Goal: Task Accomplishment & Management: Use online tool/utility

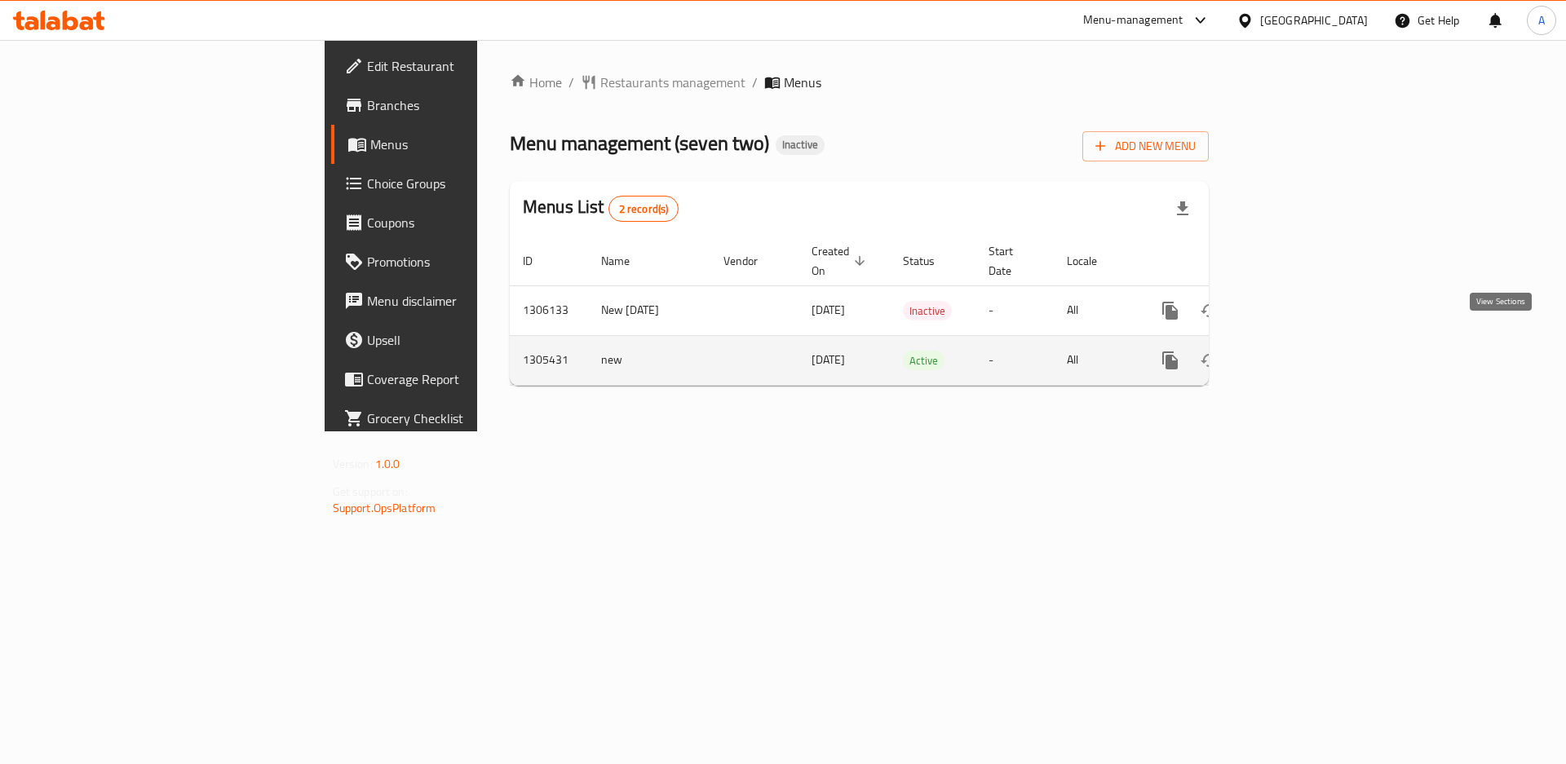
click at [1297, 351] on icon "enhanced table" at bounding box center [1288, 361] width 20 height 20
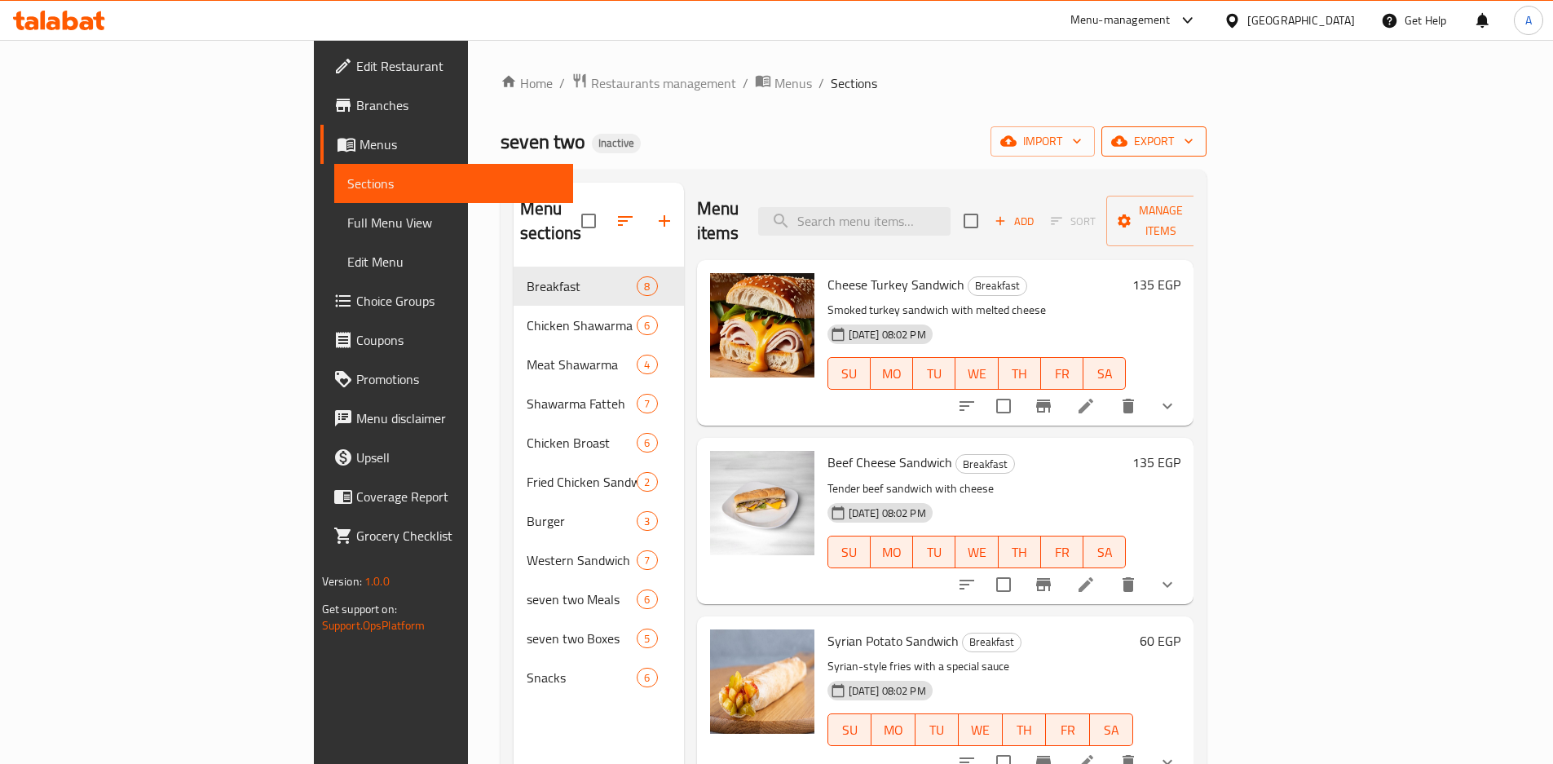
click at [1194, 147] on span "export" at bounding box center [1154, 141] width 79 height 20
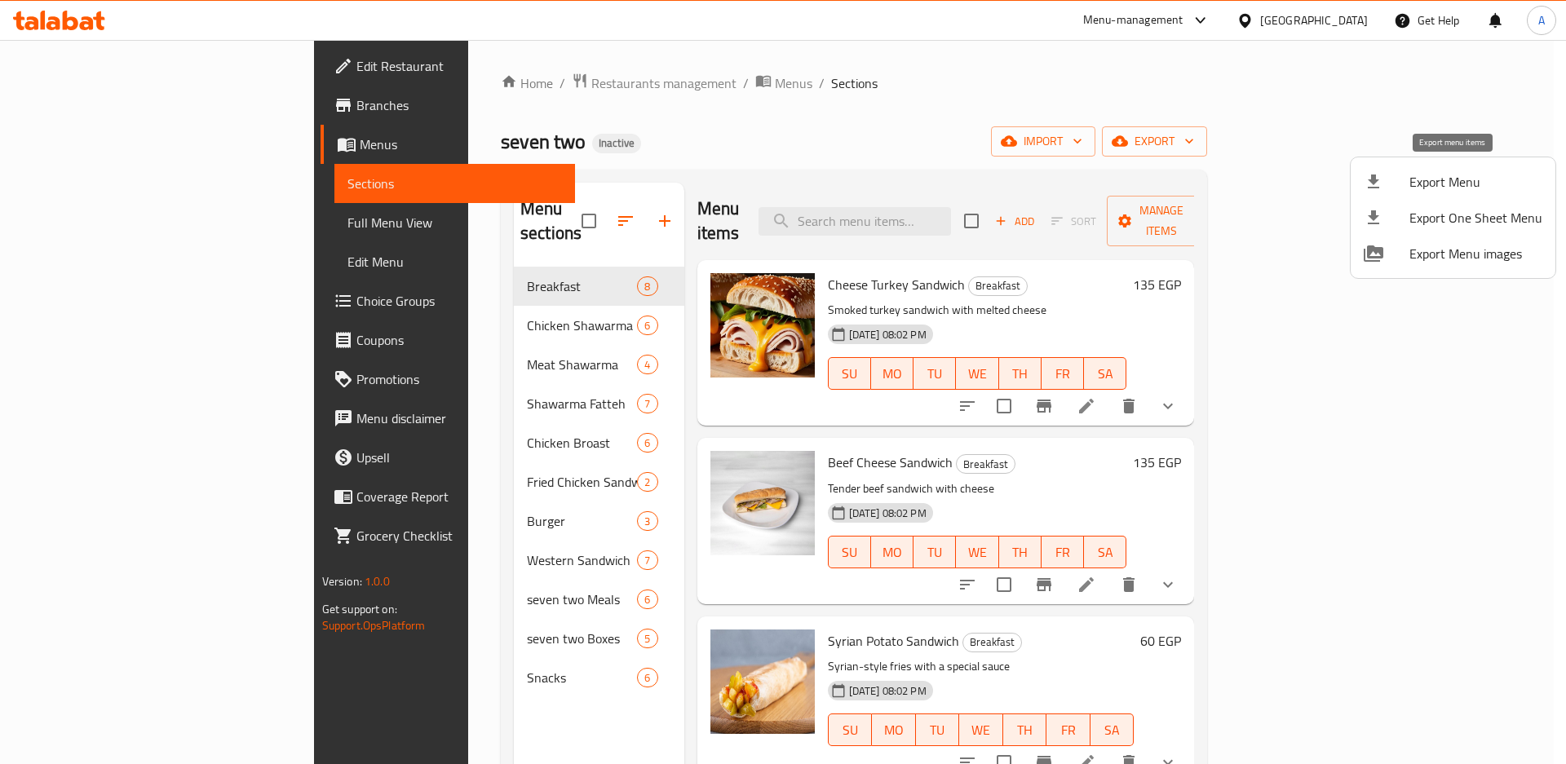
click at [1439, 183] on span "Export Menu" at bounding box center [1475, 182] width 133 height 20
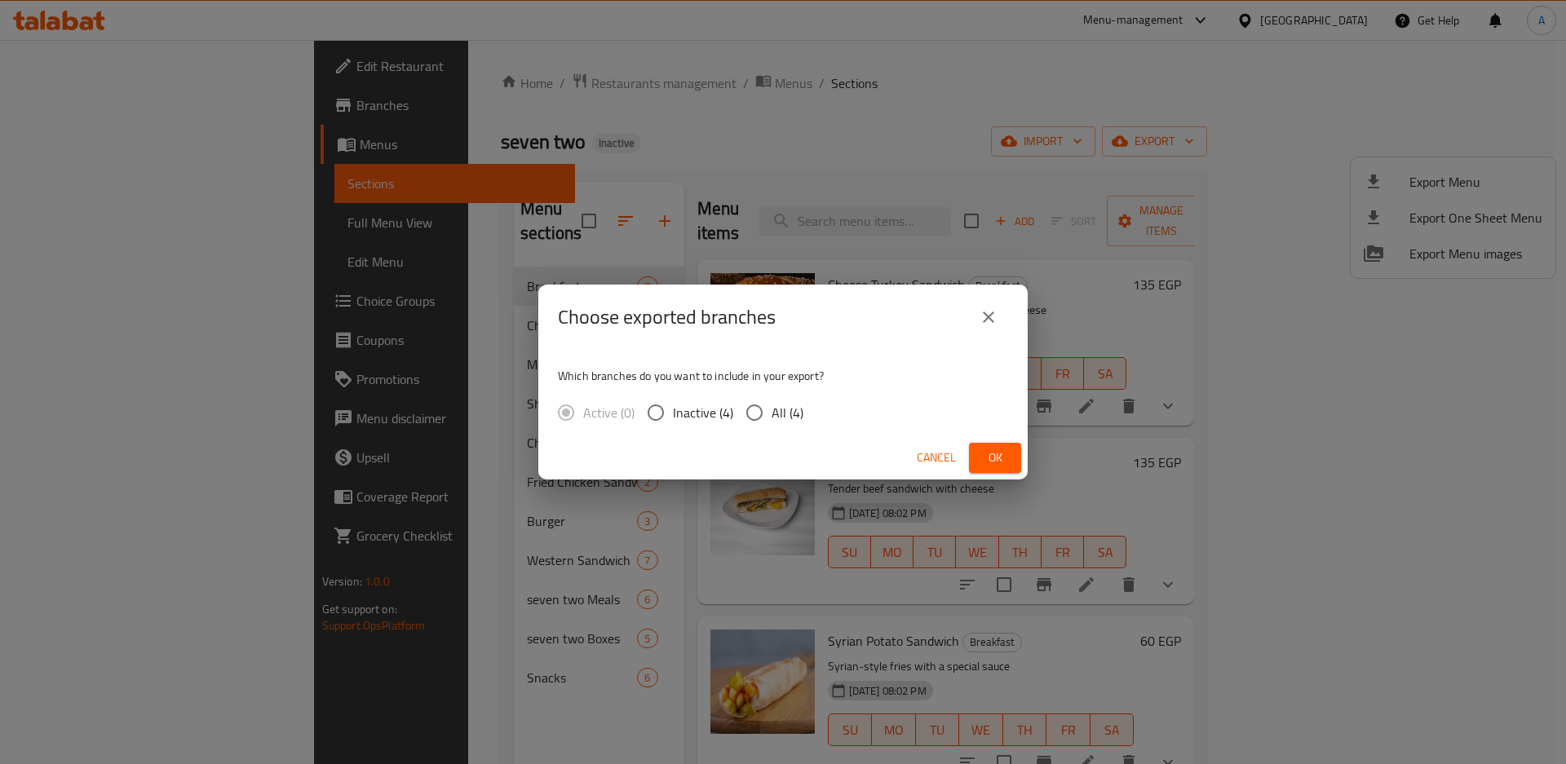
click at [762, 412] on input "All (4)" at bounding box center [754, 412] width 34 height 34
radio input "true"
click at [1005, 453] on span "Ok" at bounding box center [995, 458] width 26 height 20
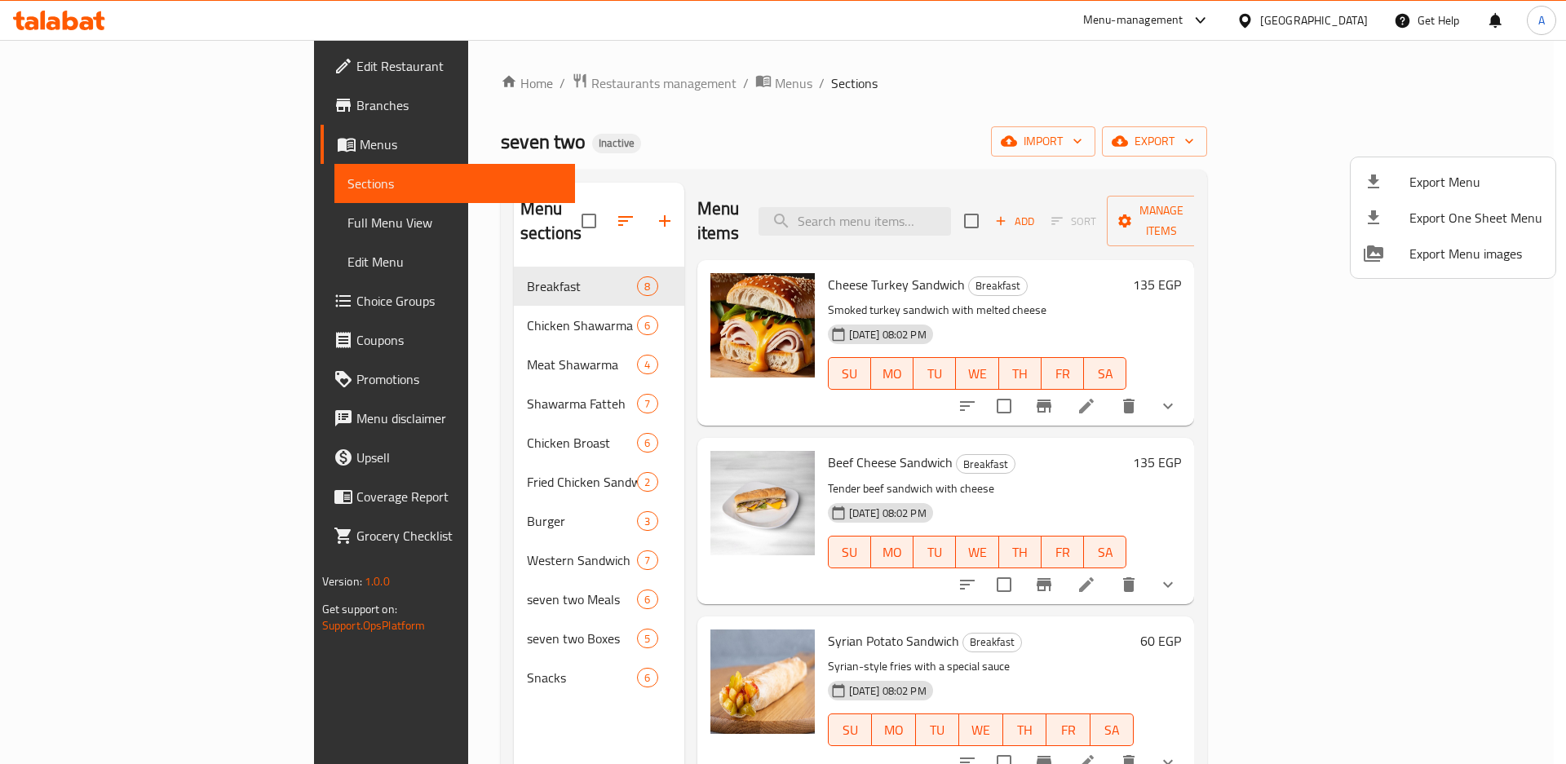
click at [129, 101] on div at bounding box center [783, 382] width 1566 height 764
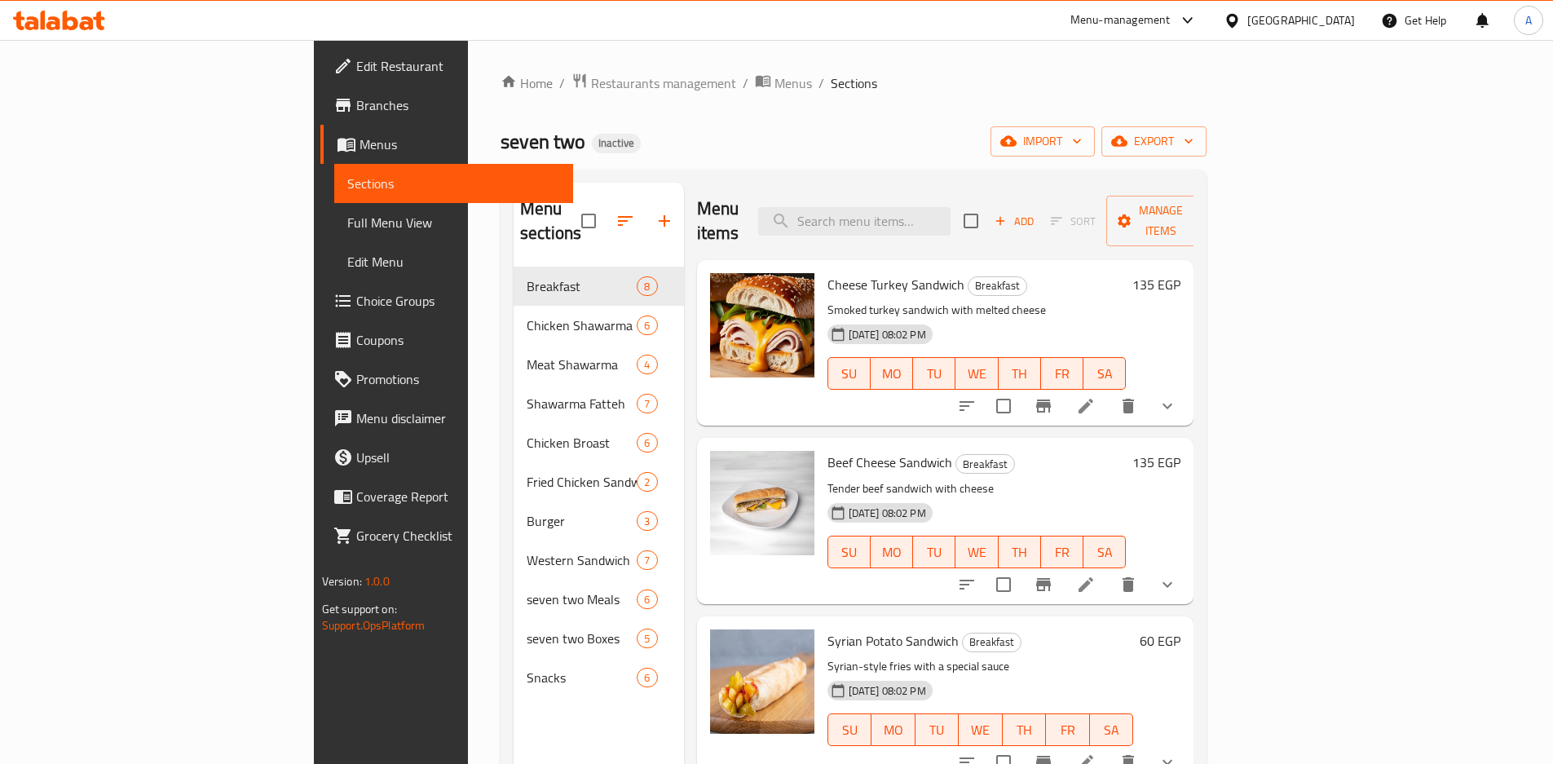
click at [356, 101] on span "Branches" at bounding box center [458, 105] width 204 height 20
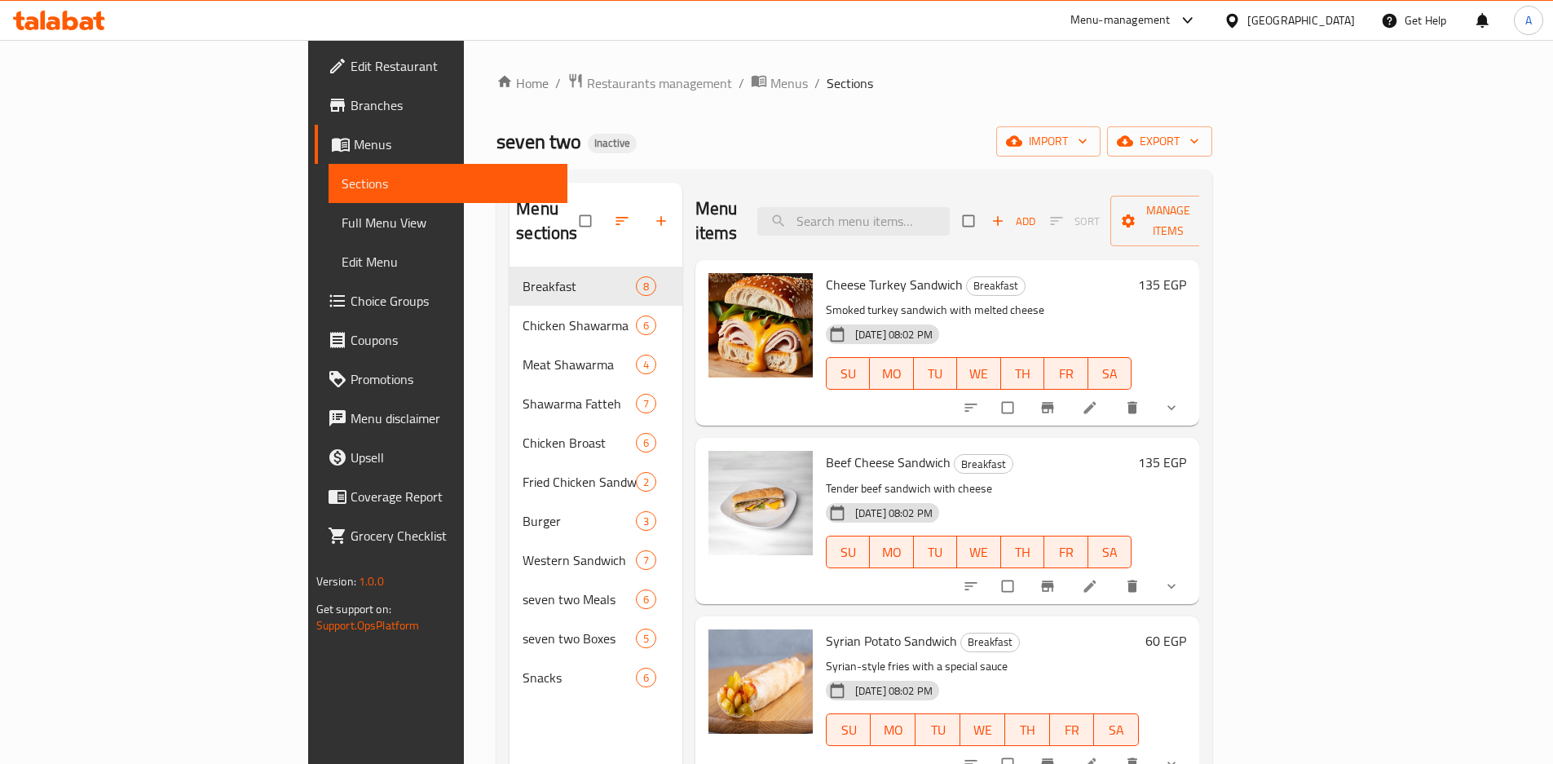
click at [570, 214] on input "checkbox" at bounding box center [587, 220] width 34 height 31
checkbox input "true"
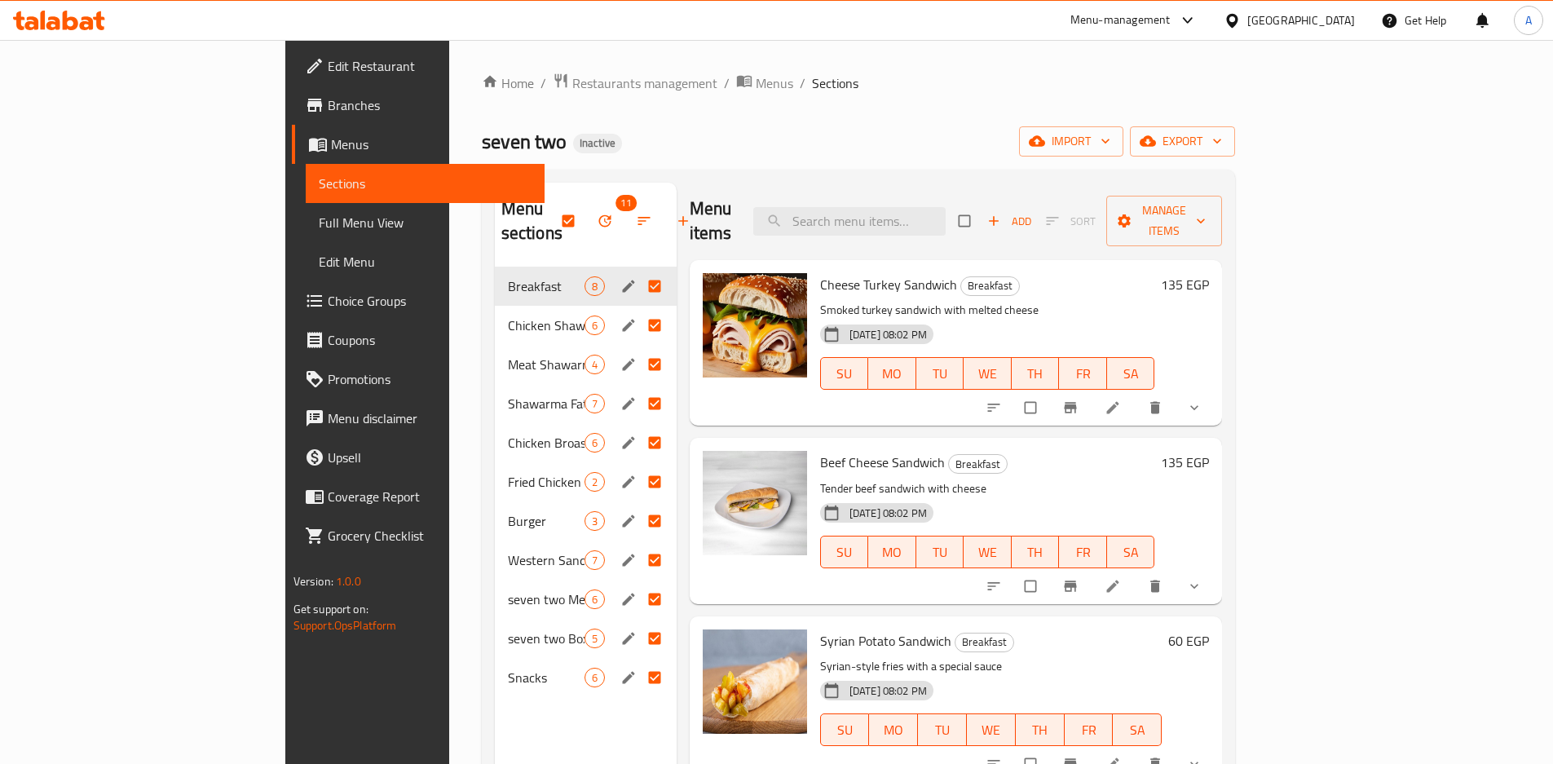
click at [587, 212] on button "button" at bounding box center [606, 221] width 39 height 36
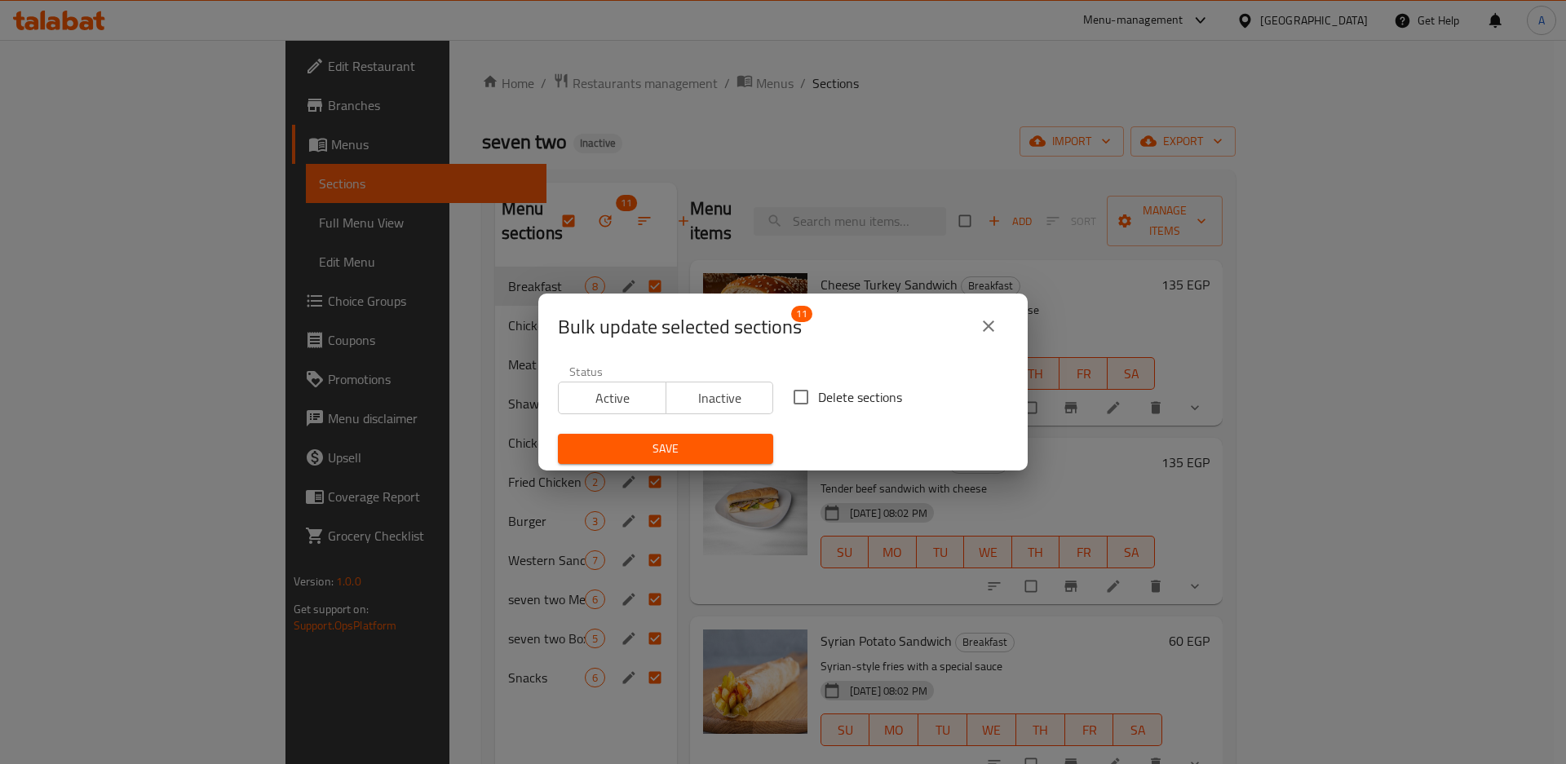
drag, startPoint x: 819, startPoint y: 414, endPoint x: 816, endPoint y: 404, distance: 10.1
click at [819, 414] on div "Delete sections" at bounding box center [900, 397] width 235 height 54
click at [818, 402] on span "Delete sections" at bounding box center [860, 397] width 84 height 20
click at [815, 402] on input "Delete sections" at bounding box center [801, 397] width 34 height 34
checkbox input "true"
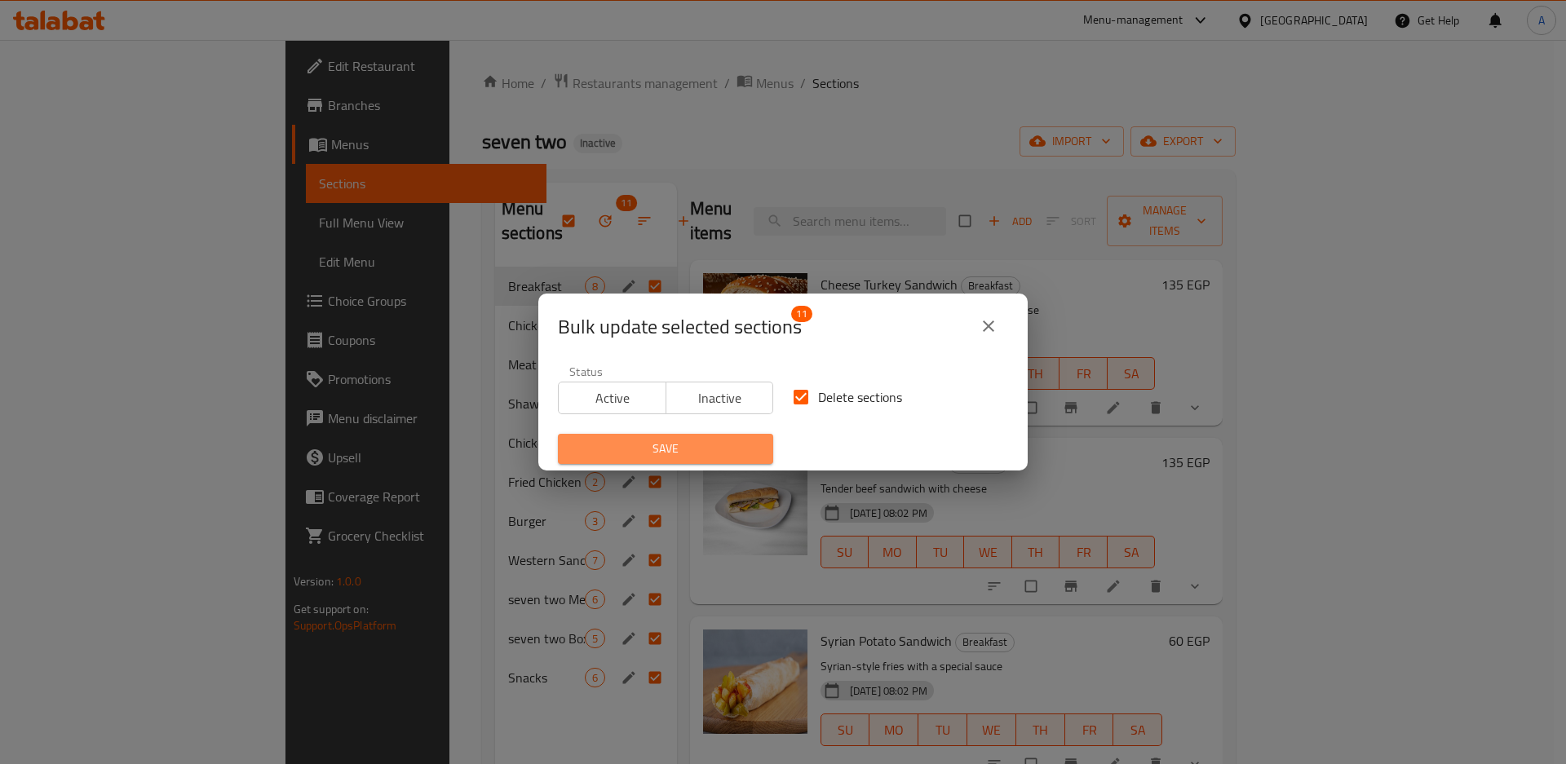
click at [760, 440] on button "Save" at bounding box center [665, 449] width 215 height 30
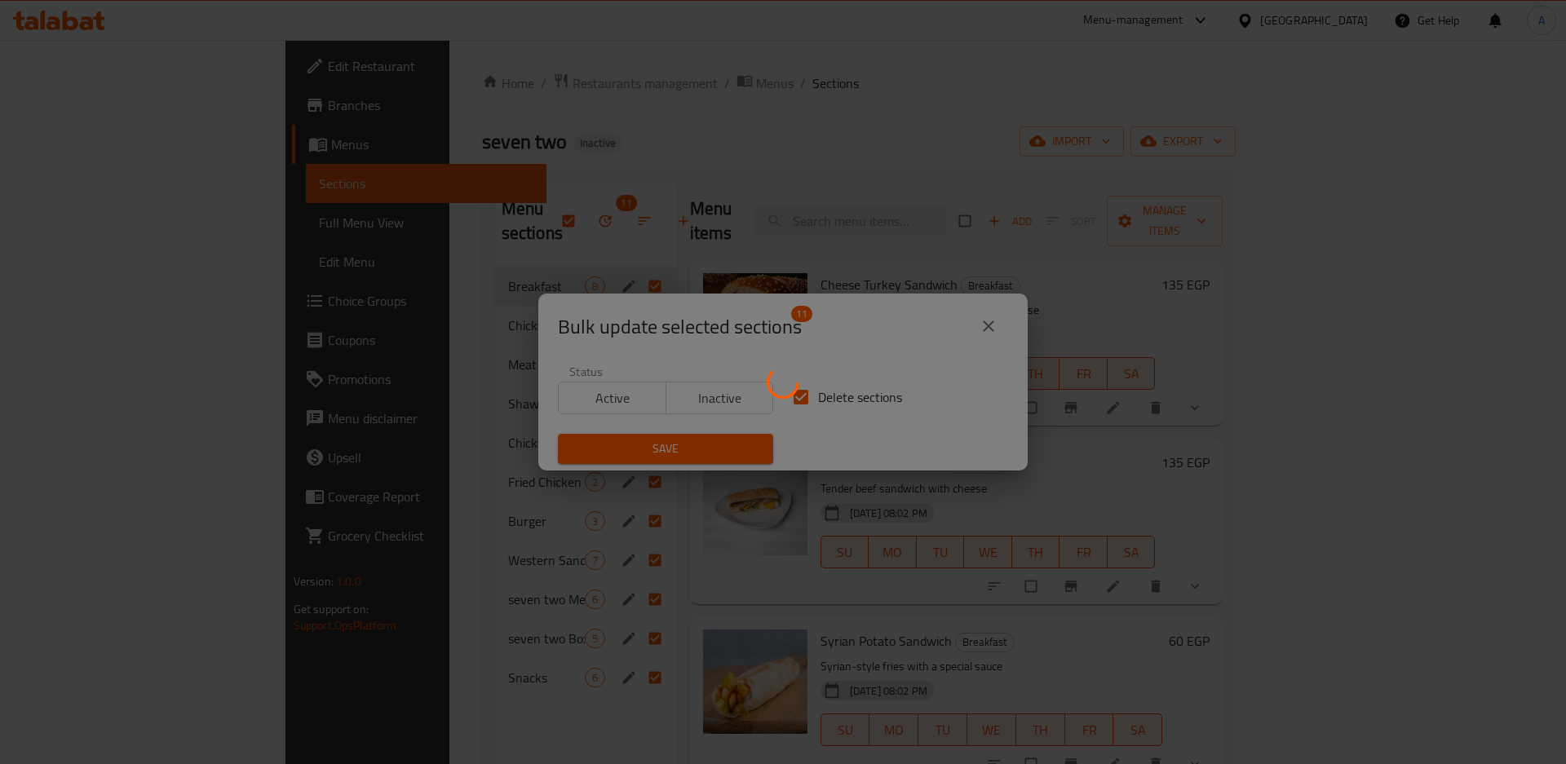
checkbox input "false"
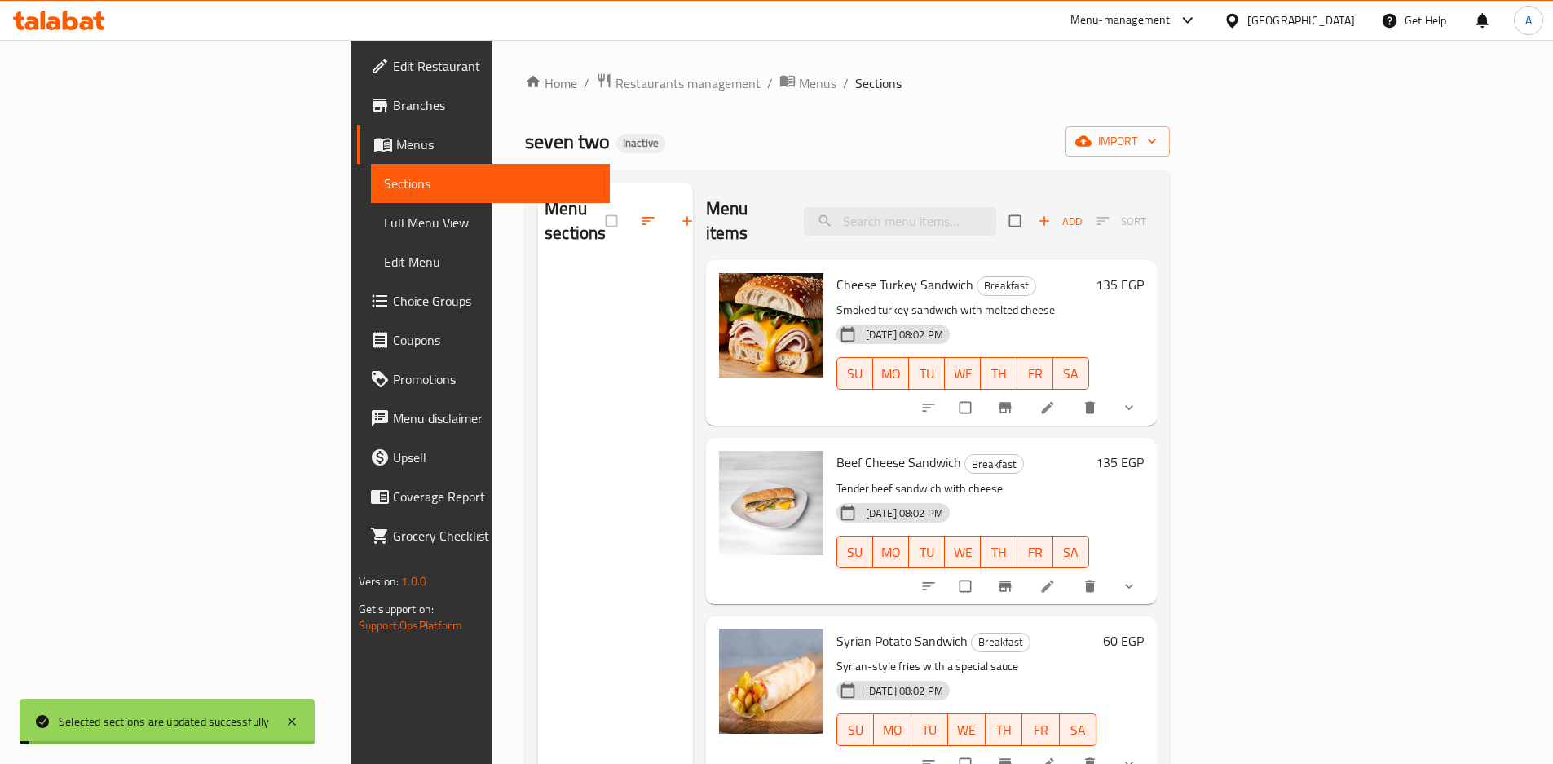
click at [1157, 148] on span "import" at bounding box center [1118, 141] width 78 height 20
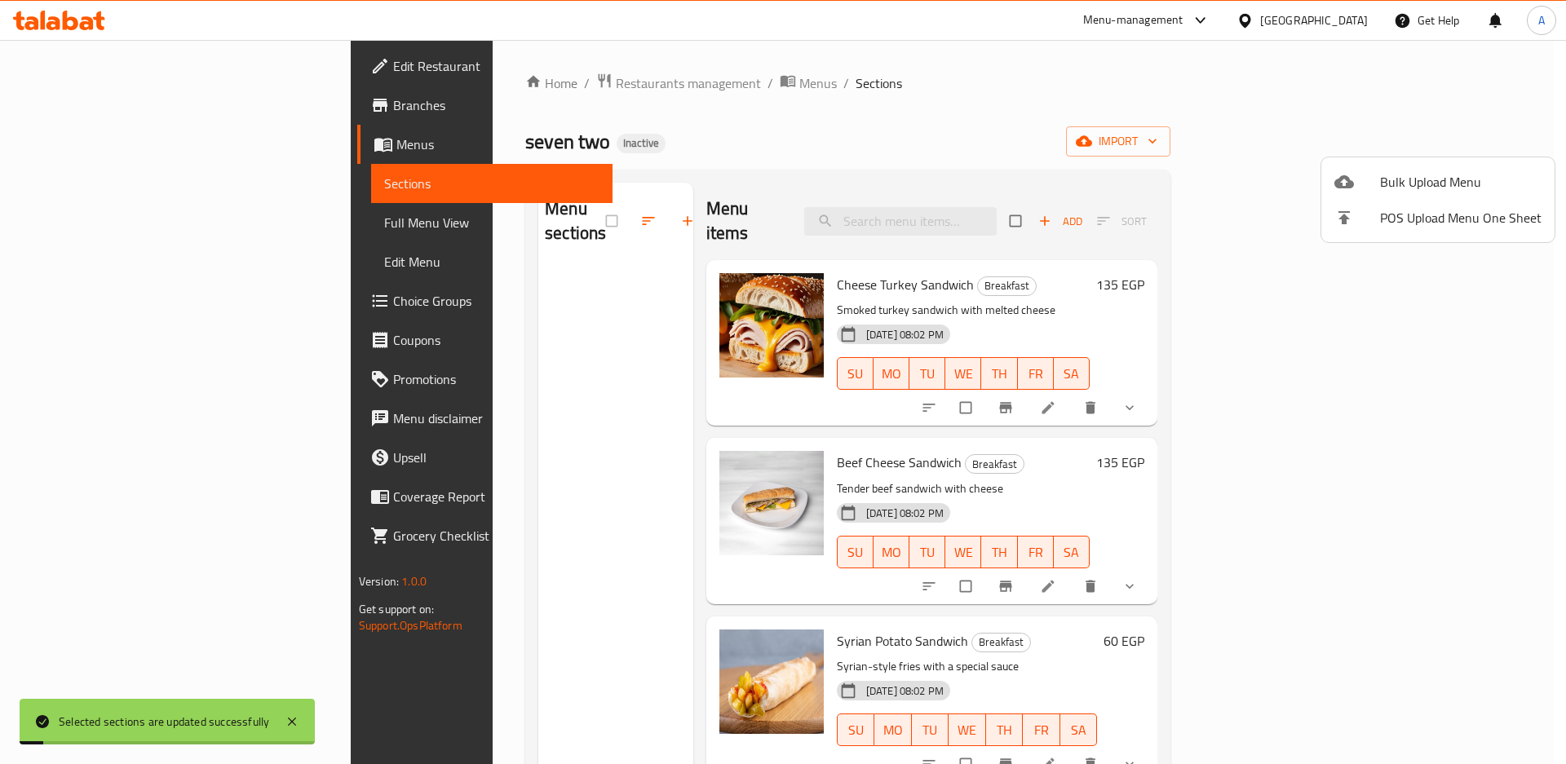
click at [1439, 190] on span "Bulk Upload Menu" at bounding box center [1460, 182] width 161 height 20
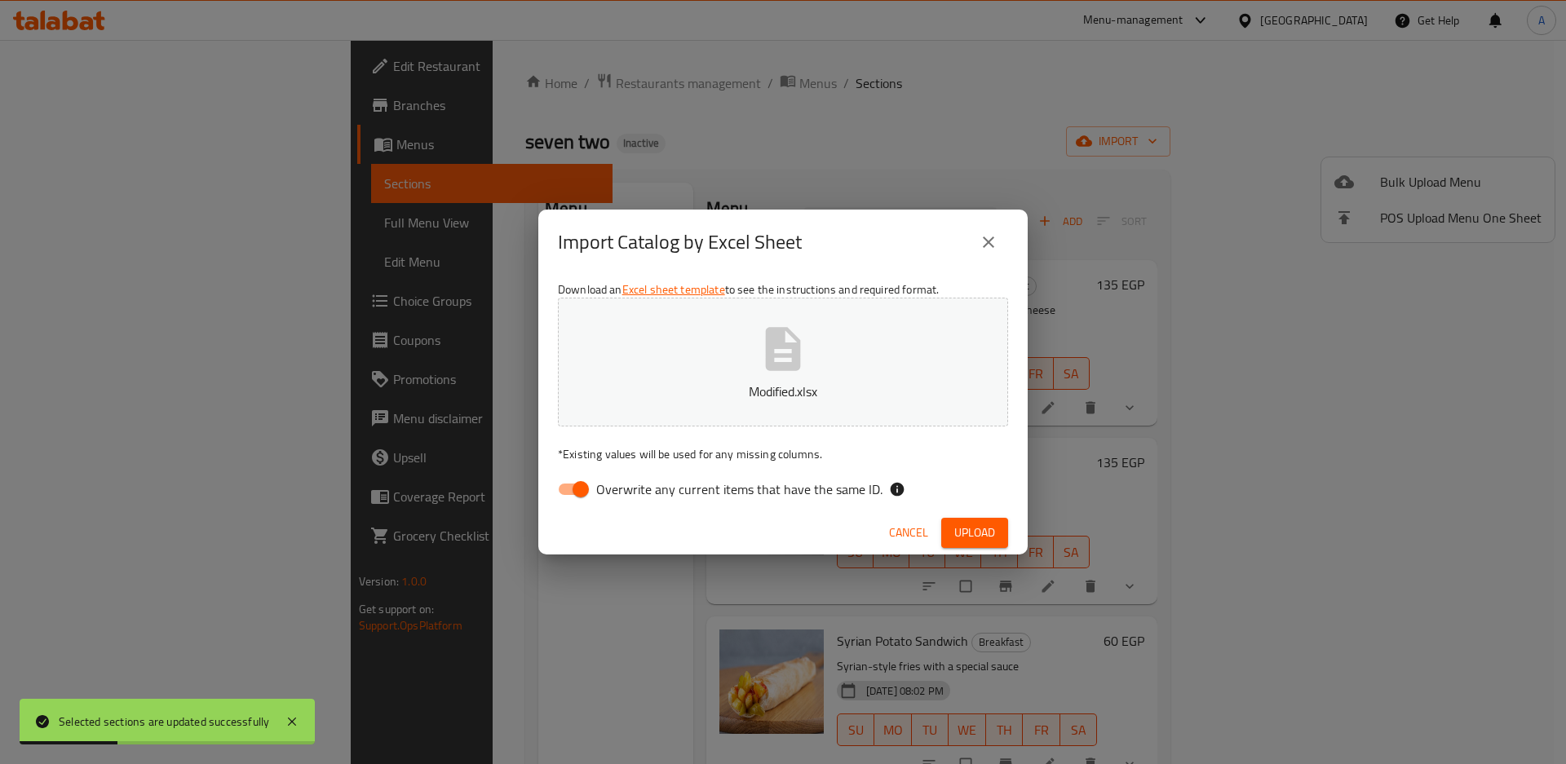
click at [823, 480] on span "Overwrite any current items that have the same ID." at bounding box center [739, 489] width 286 height 20
click at [627, 480] on input "Overwrite any current items that have the same ID." at bounding box center [580, 489] width 93 height 31
checkbox input "false"
click at [976, 538] on span "Upload" at bounding box center [974, 533] width 41 height 20
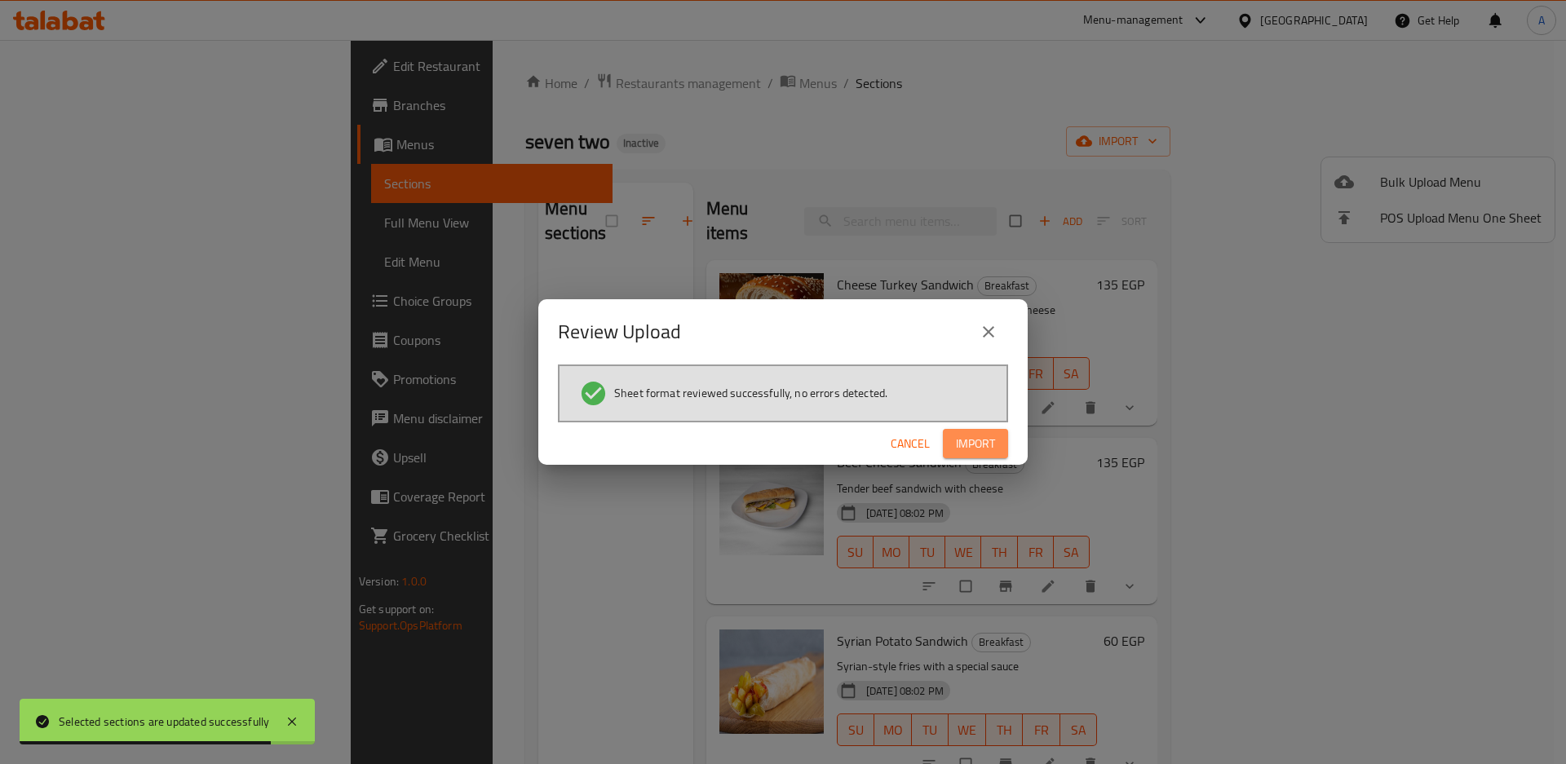
click at [974, 434] on span "Import" at bounding box center [975, 444] width 39 height 20
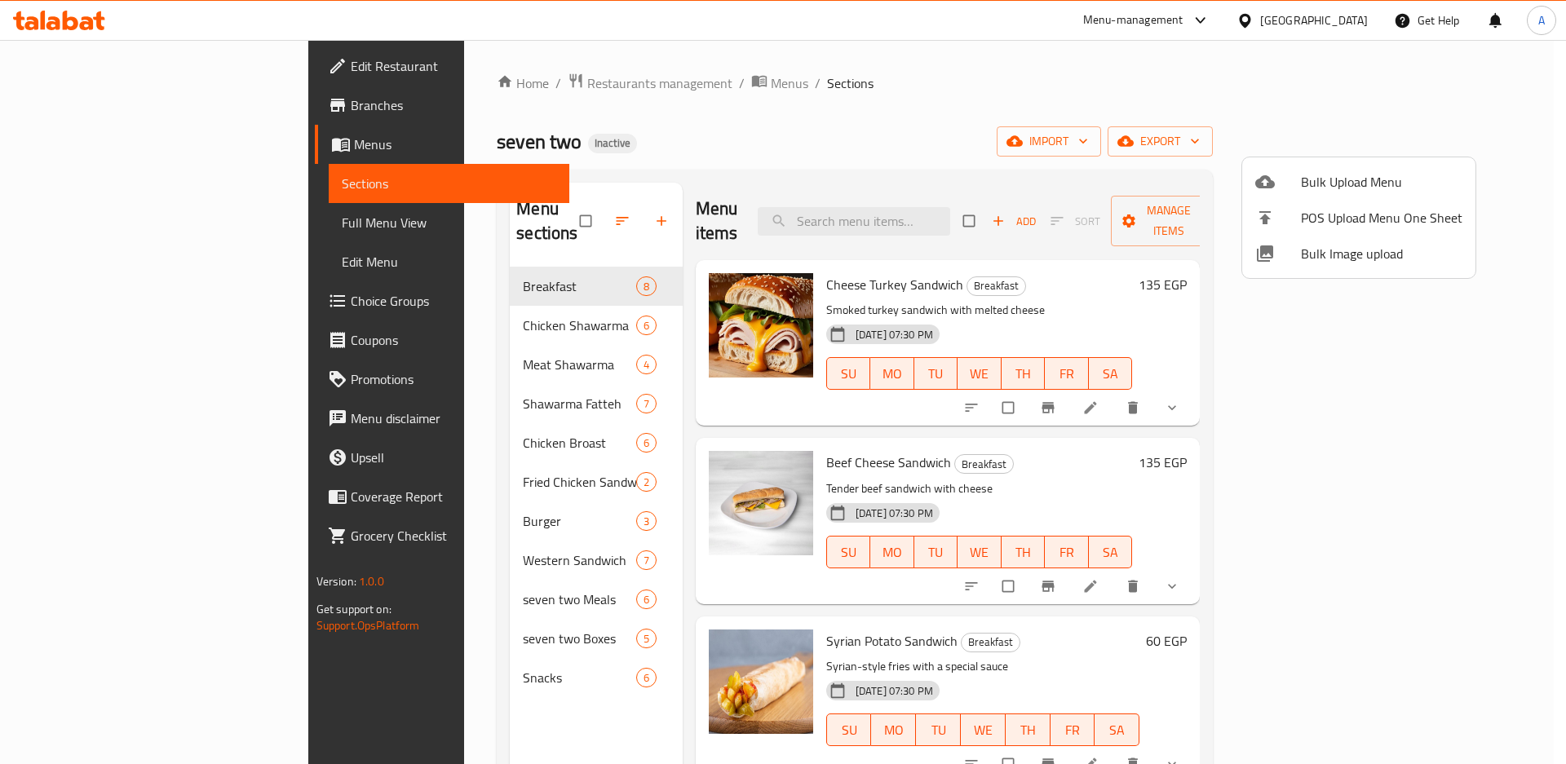
click at [342, 761] on div at bounding box center [783, 382] width 1566 height 764
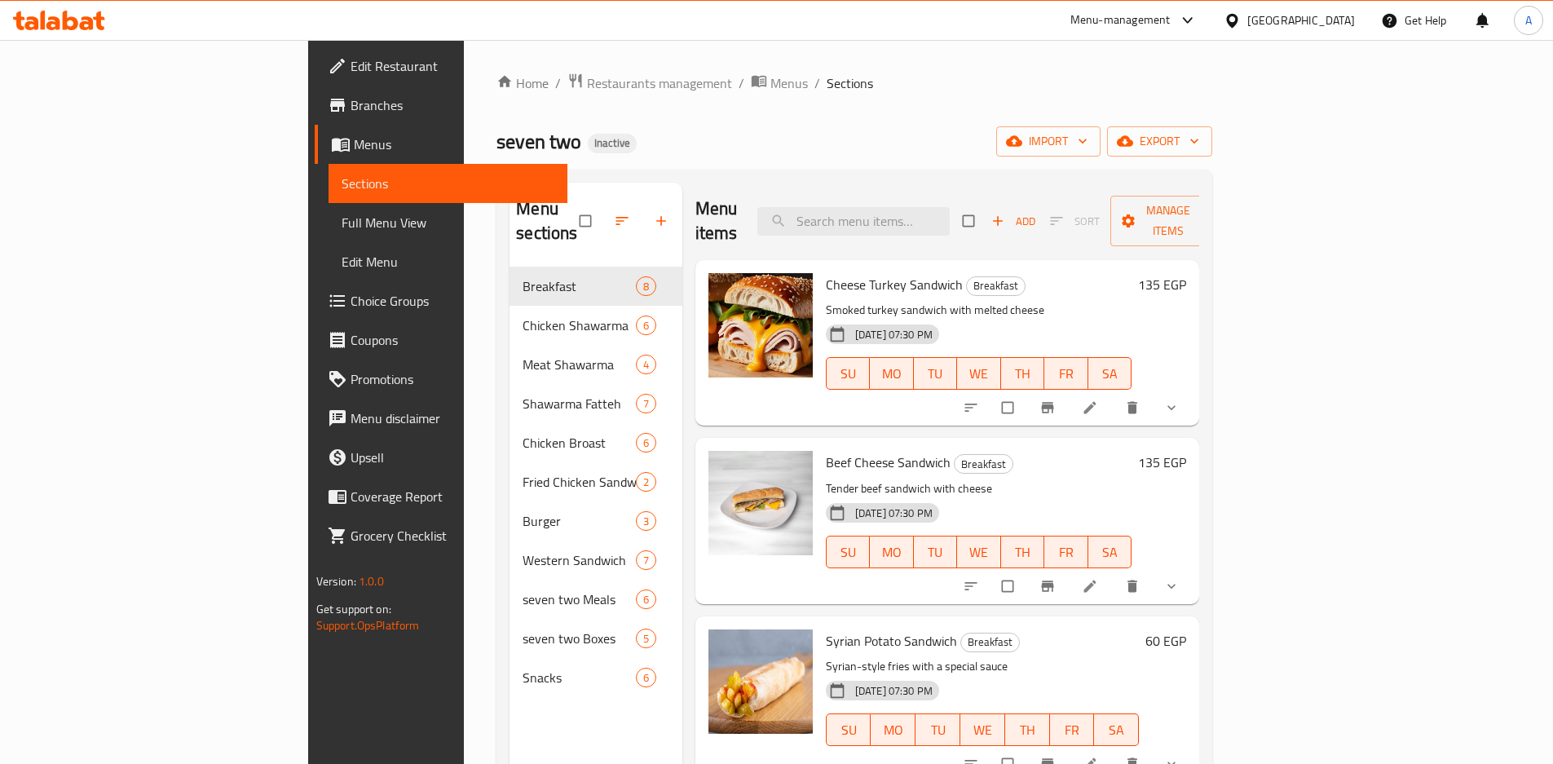
click at [898, 121] on div "Home / Restaurants management / Menus / Sections seven two Inactive import expo…" at bounding box center [855, 516] width 716 height 887
click at [1245, 139] on div "Home / Restaurants management / Menus / Sections seven two Inactive import expo…" at bounding box center [854, 516] width 781 height 952
click at [1213, 143] on button "export" at bounding box center [1159, 141] width 105 height 30
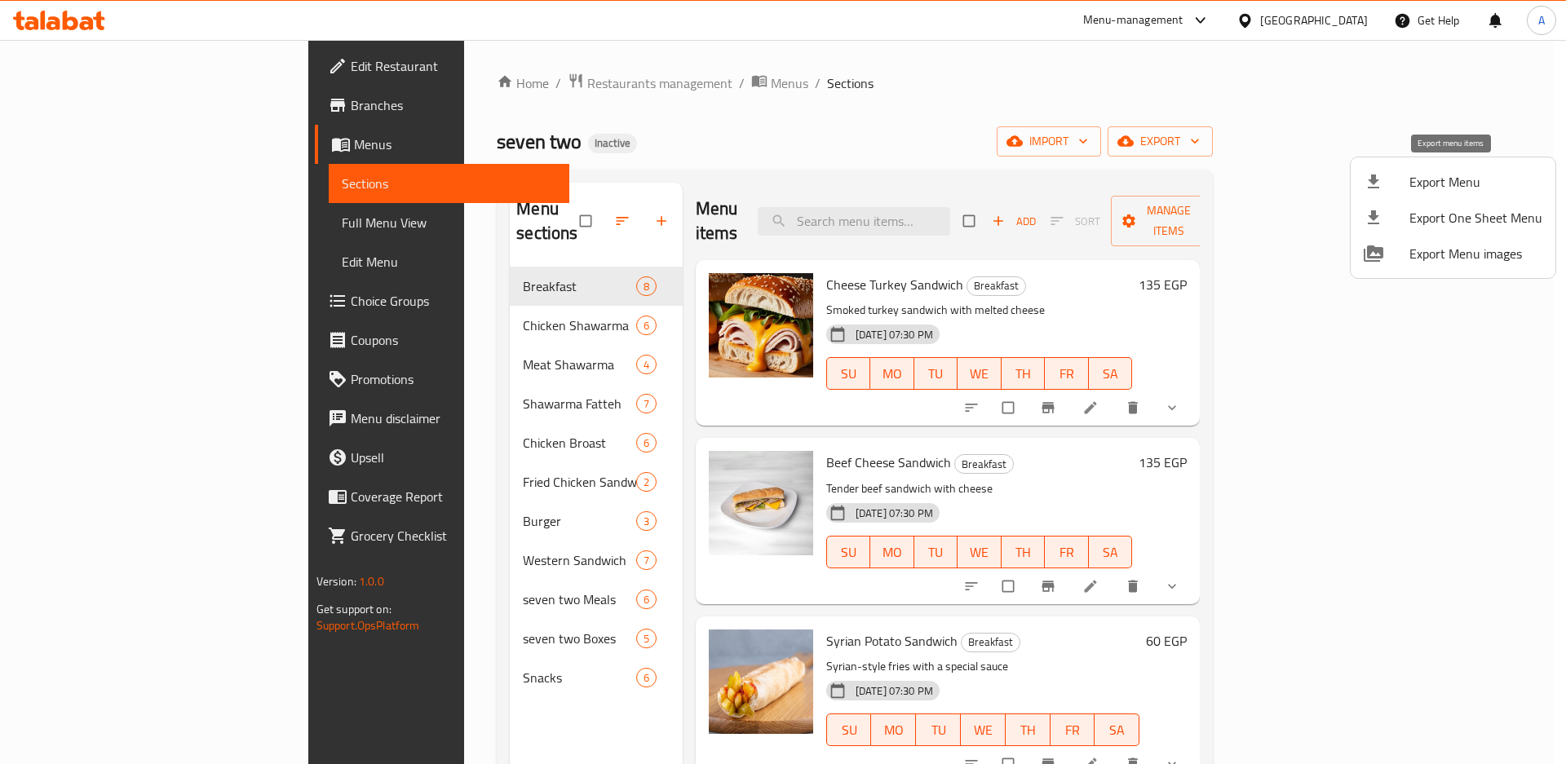
click at [1420, 174] on span "Export Menu" at bounding box center [1475, 182] width 133 height 20
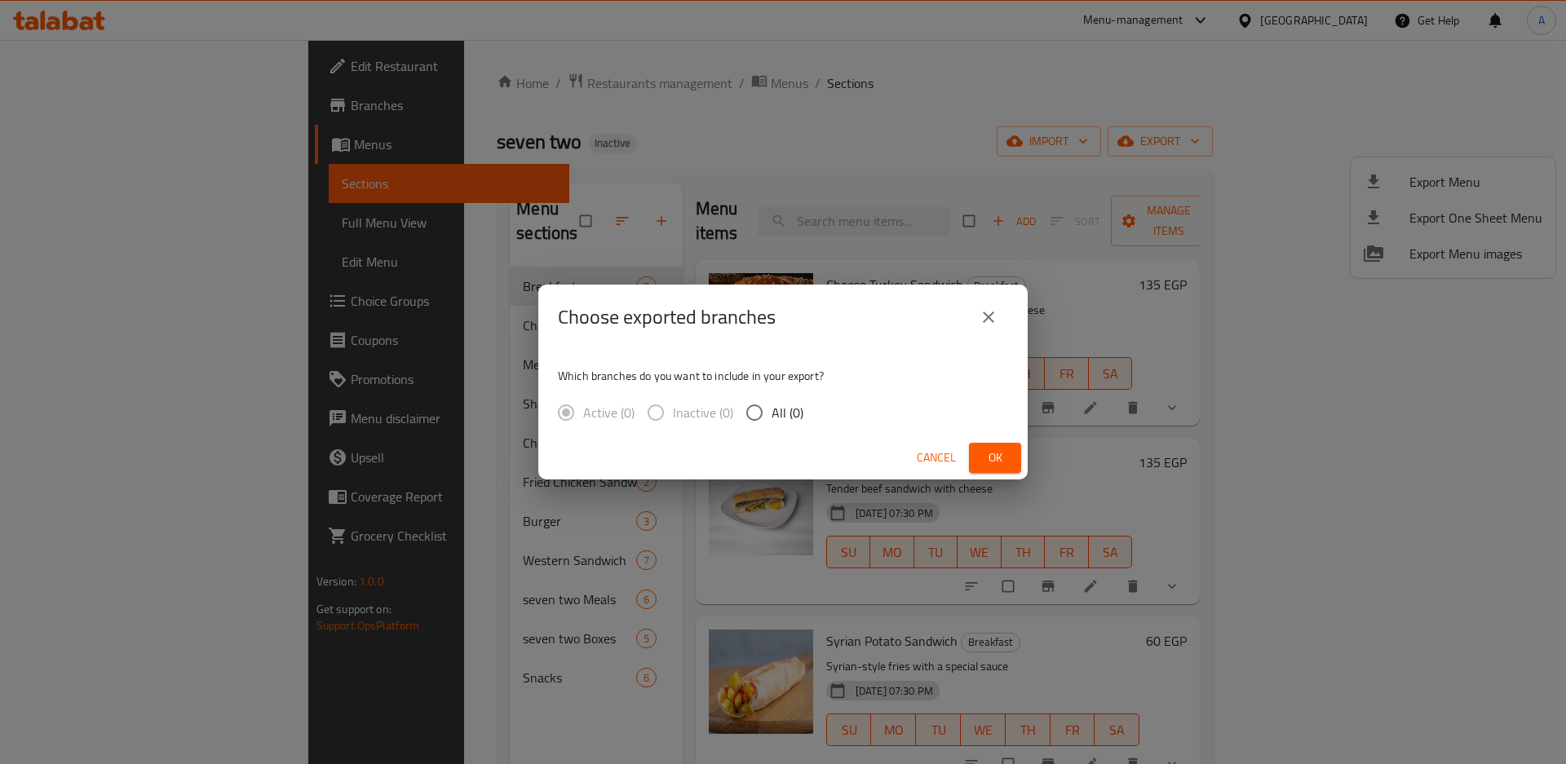
click at [786, 418] on span "All (0)" at bounding box center [787, 413] width 32 height 20
click at [771, 418] on input "All (0)" at bounding box center [754, 412] width 34 height 34
radio input "true"
click at [1004, 466] on span "Ok" at bounding box center [995, 458] width 26 height 20
click at [828, 25] on div "Choose exported branches Which branches do you want to include in your export? …" at bounding box center [783, 382] width 1566 height 764
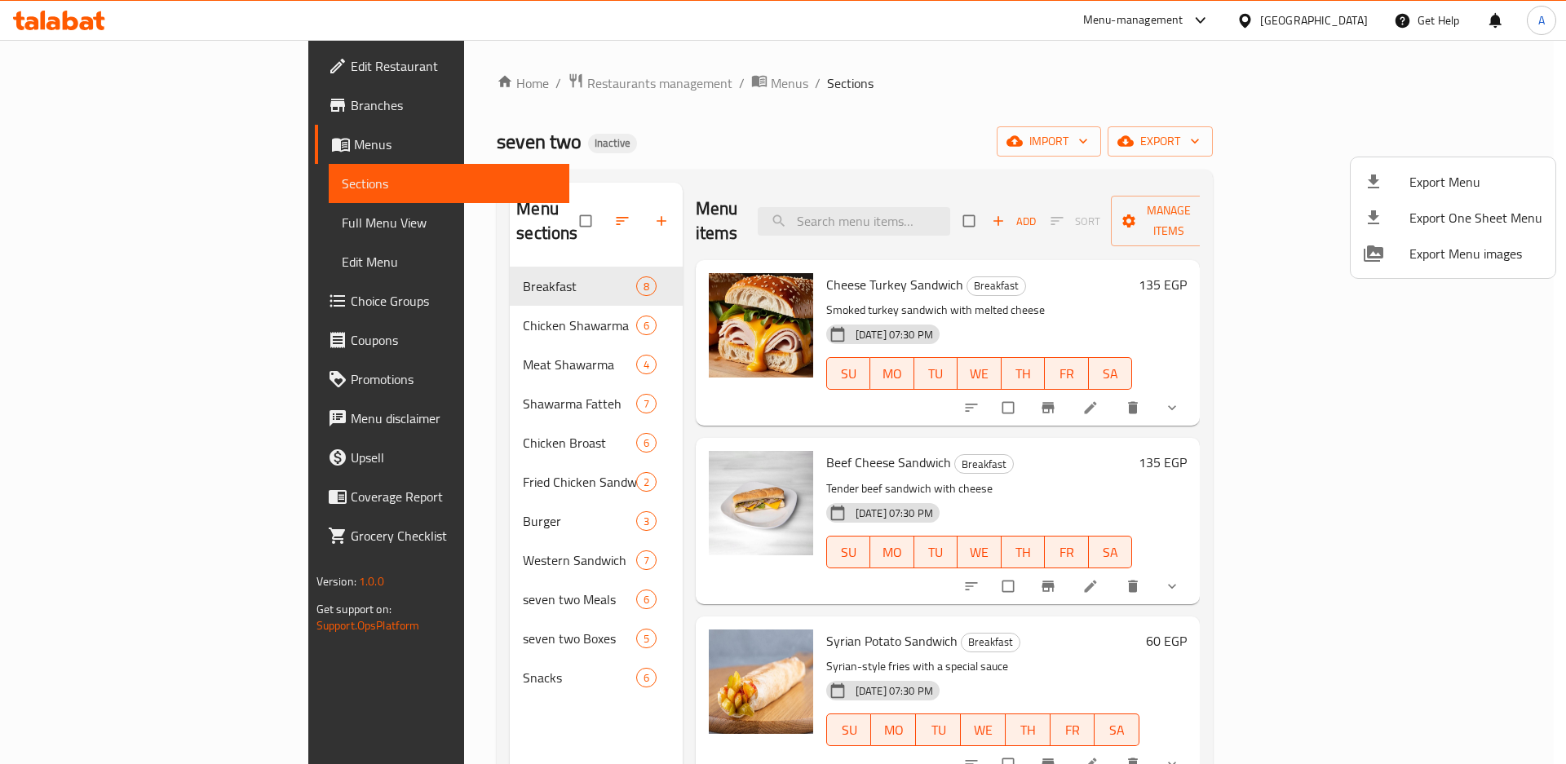
click at [106, 223] on div at bounding box center [783, 382] width 1566 height 764
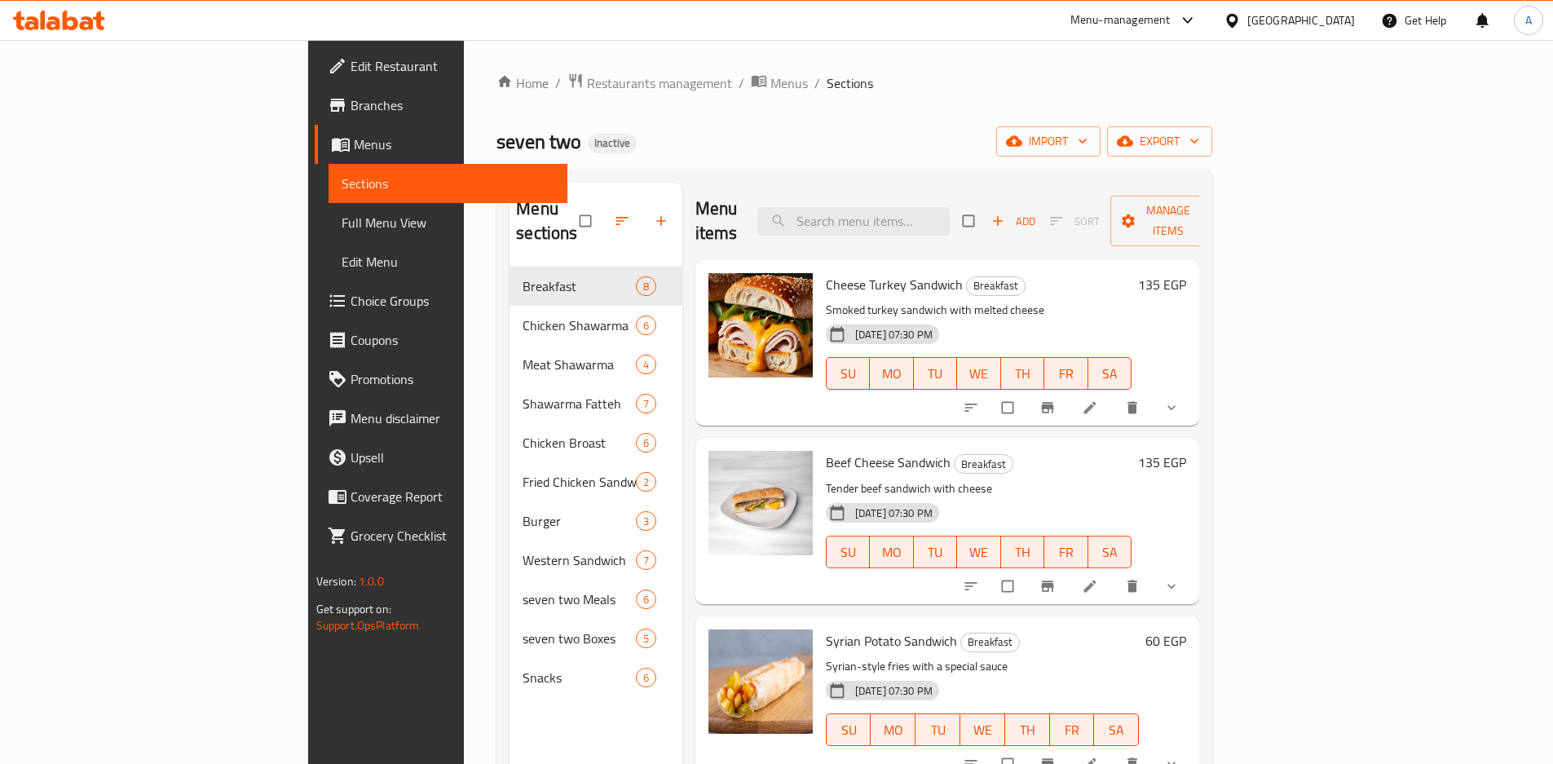
click at [342, 223] on span "Full Menu View" at bounding box center [448, 223] width 213 height 20
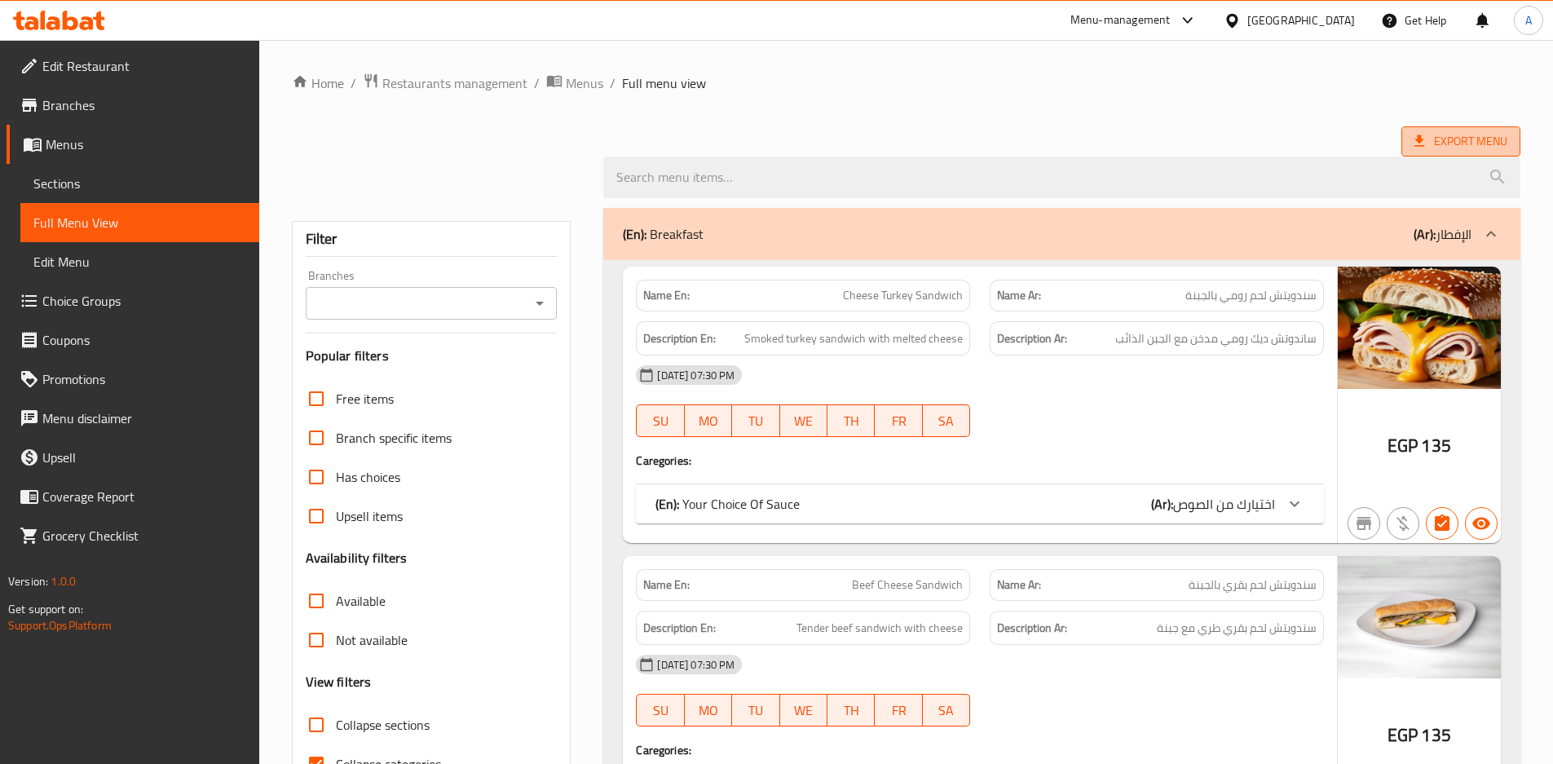
click at [1416, 152] on span "Export Menu" at bounding box center [1461, 141] width 119 height 30
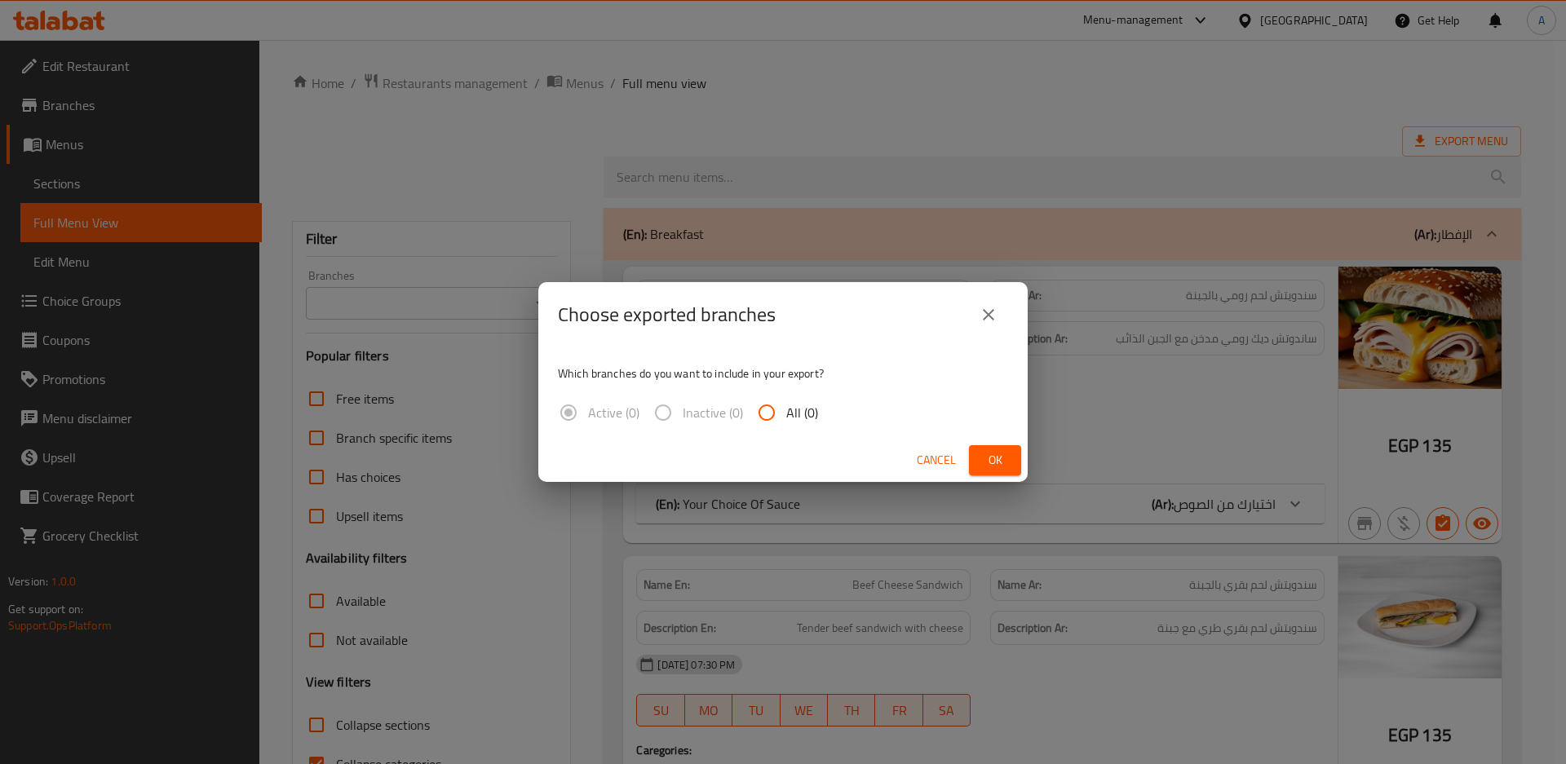
click at [791, 418] on span "All (0)" at bounding box center [802, 413] width 32 height 20
click at [786, 418] on input "All (0)" at bounding box center [766, 412] width 39 height 39
radio input "true"
click at [979, 457] on button "Ok" at bounding box center [995, 460] width 52 height 30
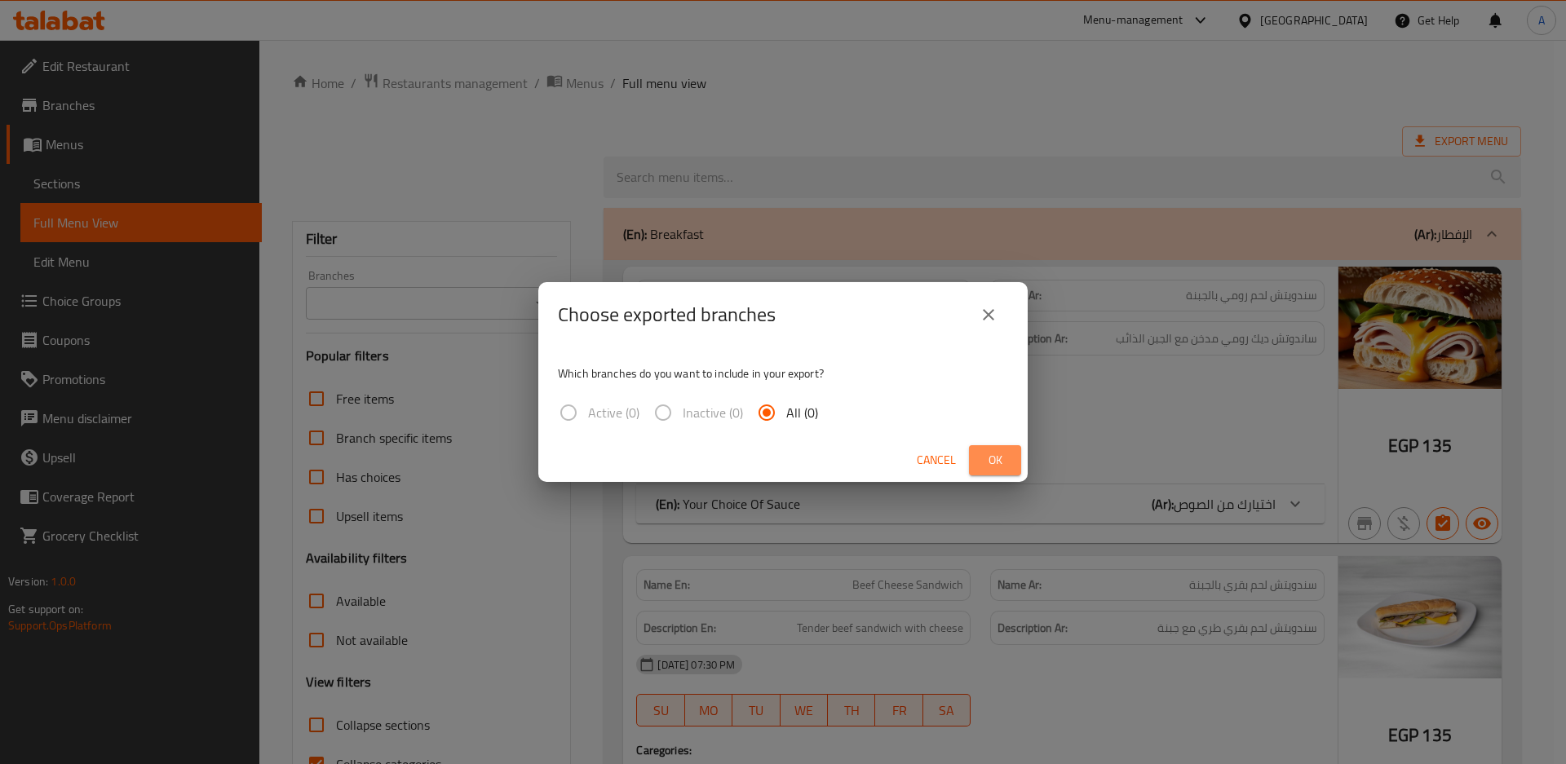
click at [979, 457] on button "Ok" at bounding box center [995, 460] width 52 height 30
click at [1244, 239] on div "Choose exported branches Which branches do you want to include in your export? …" at bounding box center [783, 382] width 1566 height 764
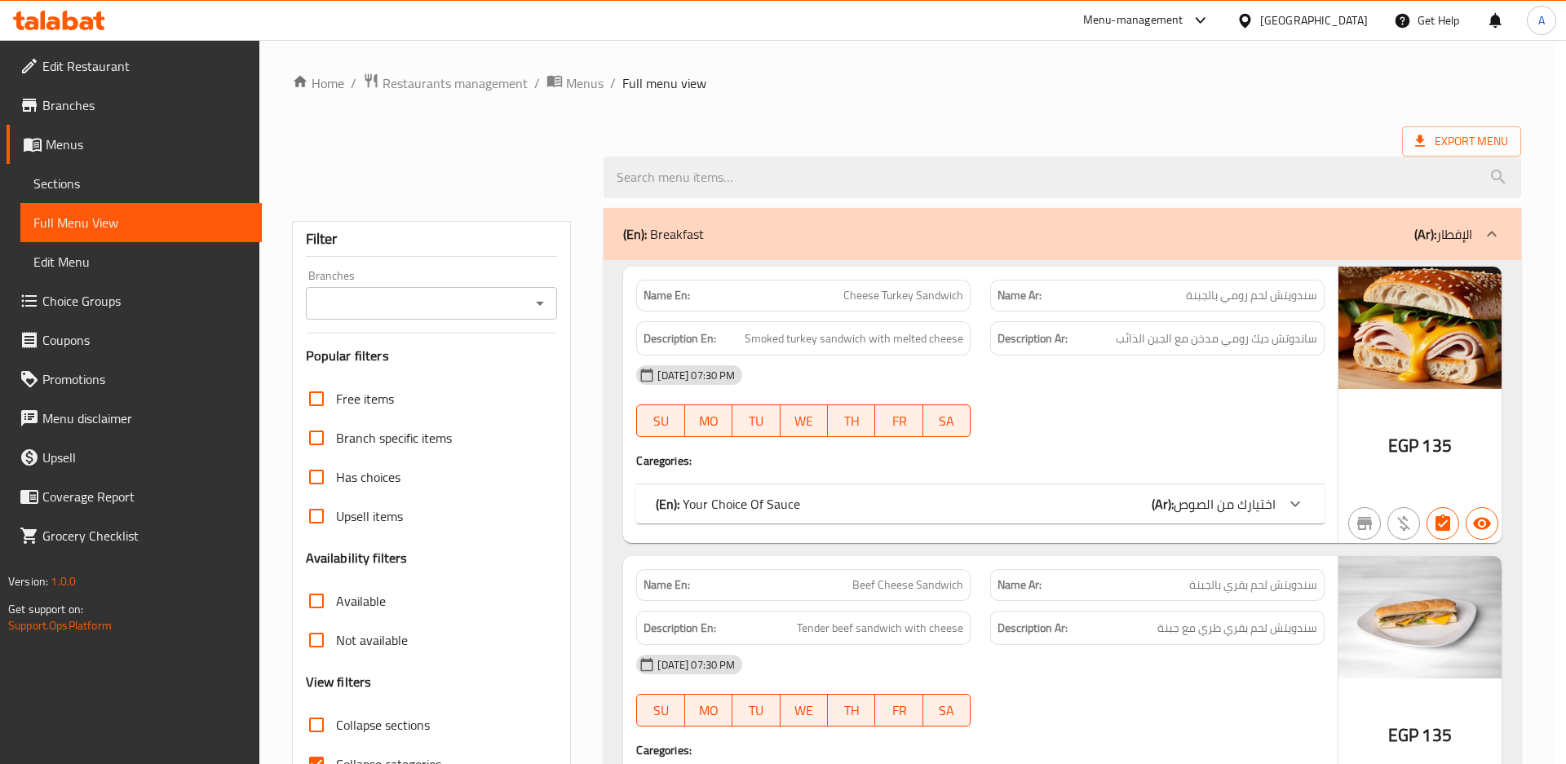
click at [1147, 303] on p "Name Ar: سندويتش لحم رومي بالجبنة" at bounding box center [1157, 295] width 320 height 17
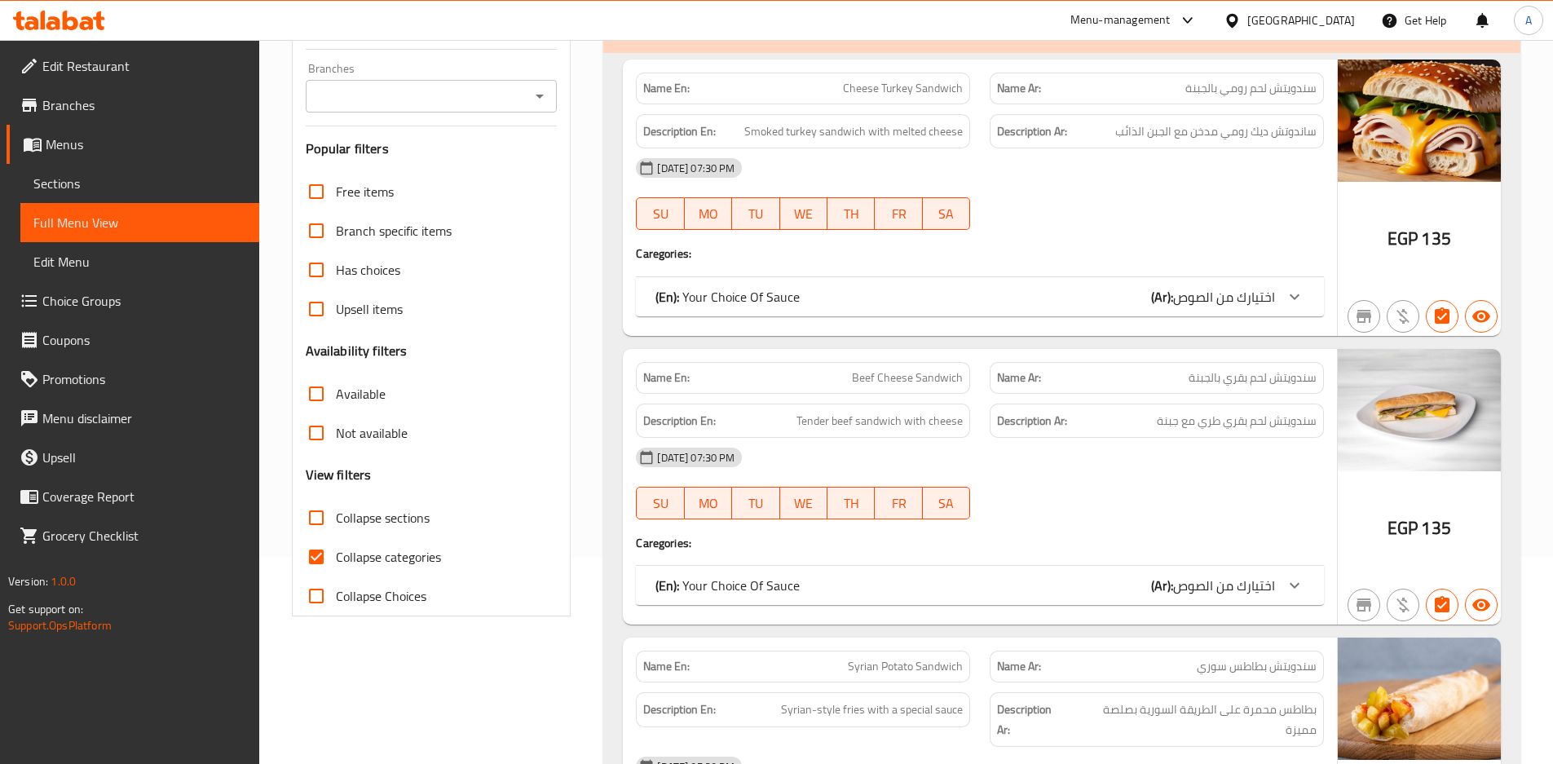
scroll to position [373, 0]
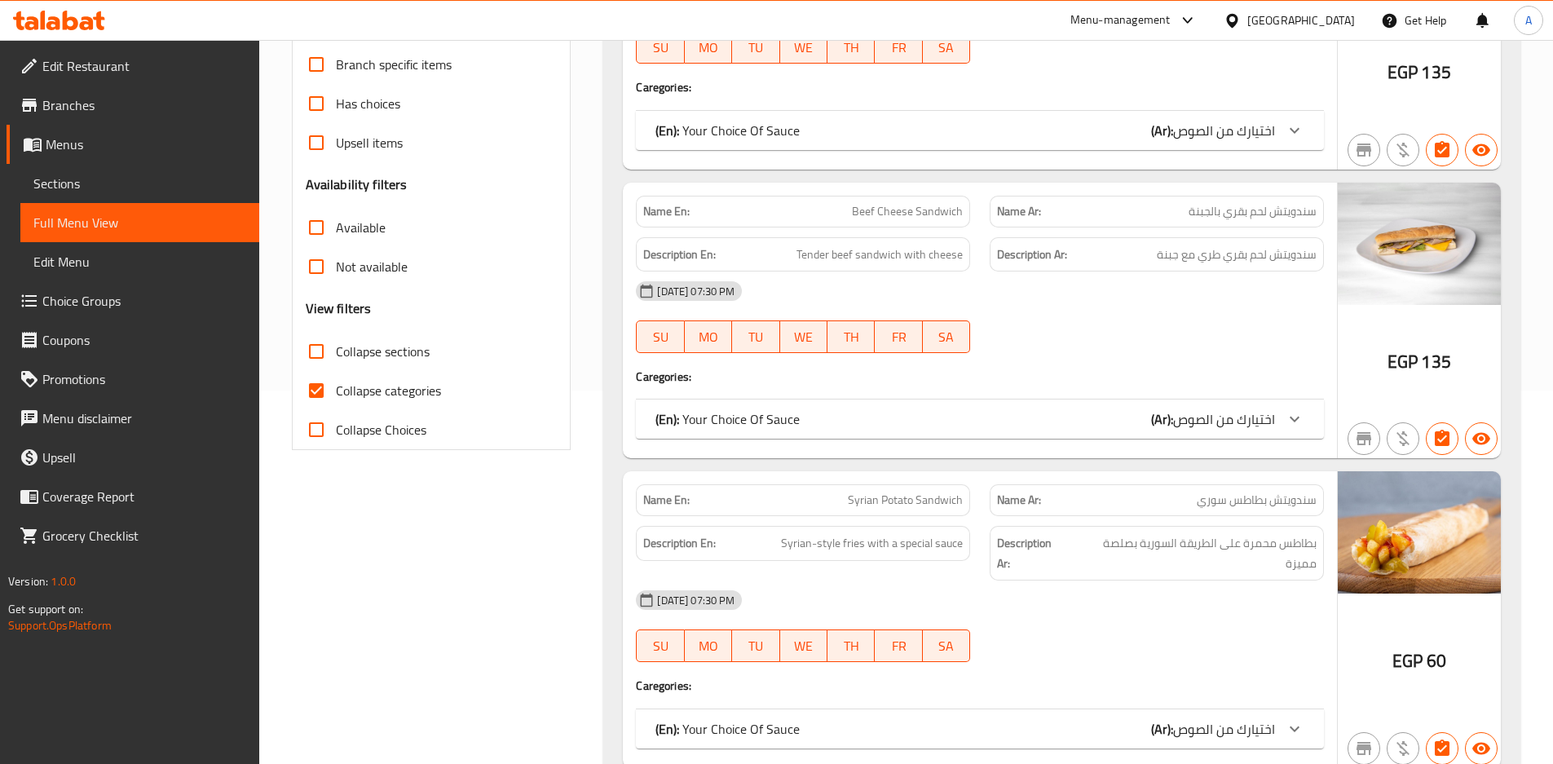
click at [322, 360] on input "Collapse sections" at bounding box center [316, 351] width 39 height 39
checkbox input "true"
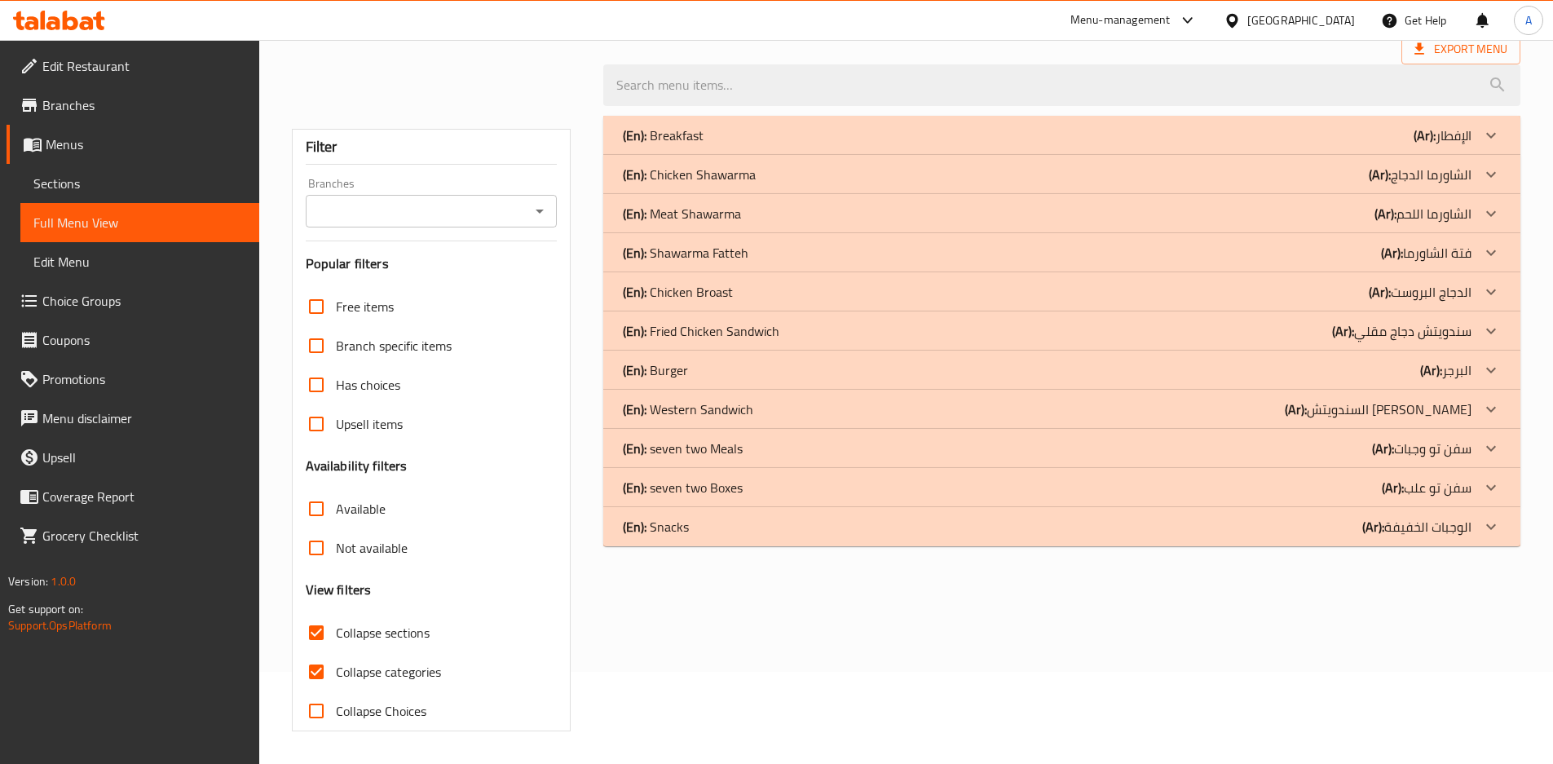
scroll to position [92, 0]
click at [316, 679] on input "Collapse categories" at bounding box center [316, 671] width 39 height 39
checkbox input "false"
click at [698, 145] on p "(En): Chicken Shawarma" at bounding box center [663, 136] width 81 height 20
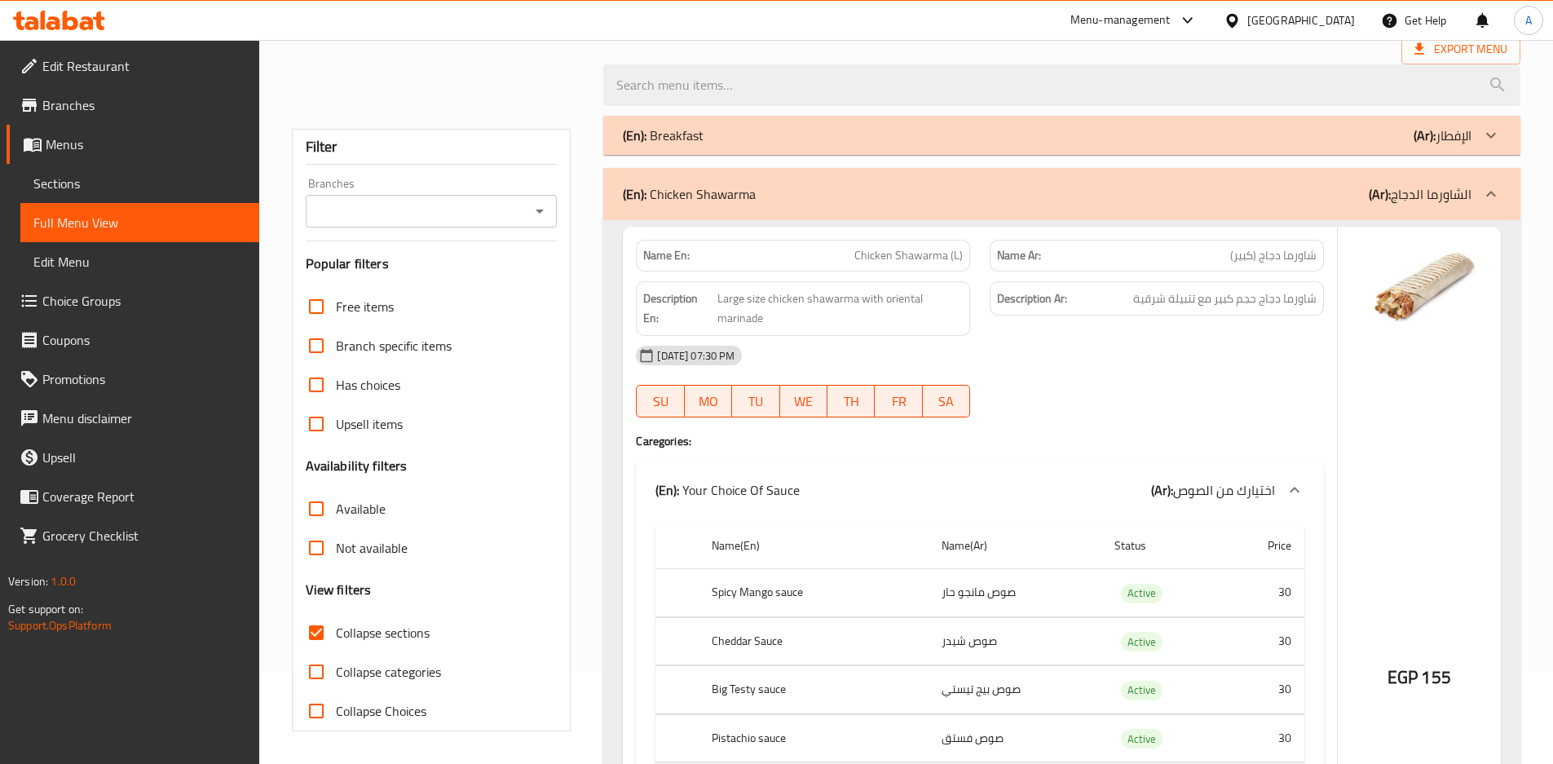
click at [701, 141] on p "(En): Breakfast" at bounding box center [663, 136] width 81 height 20
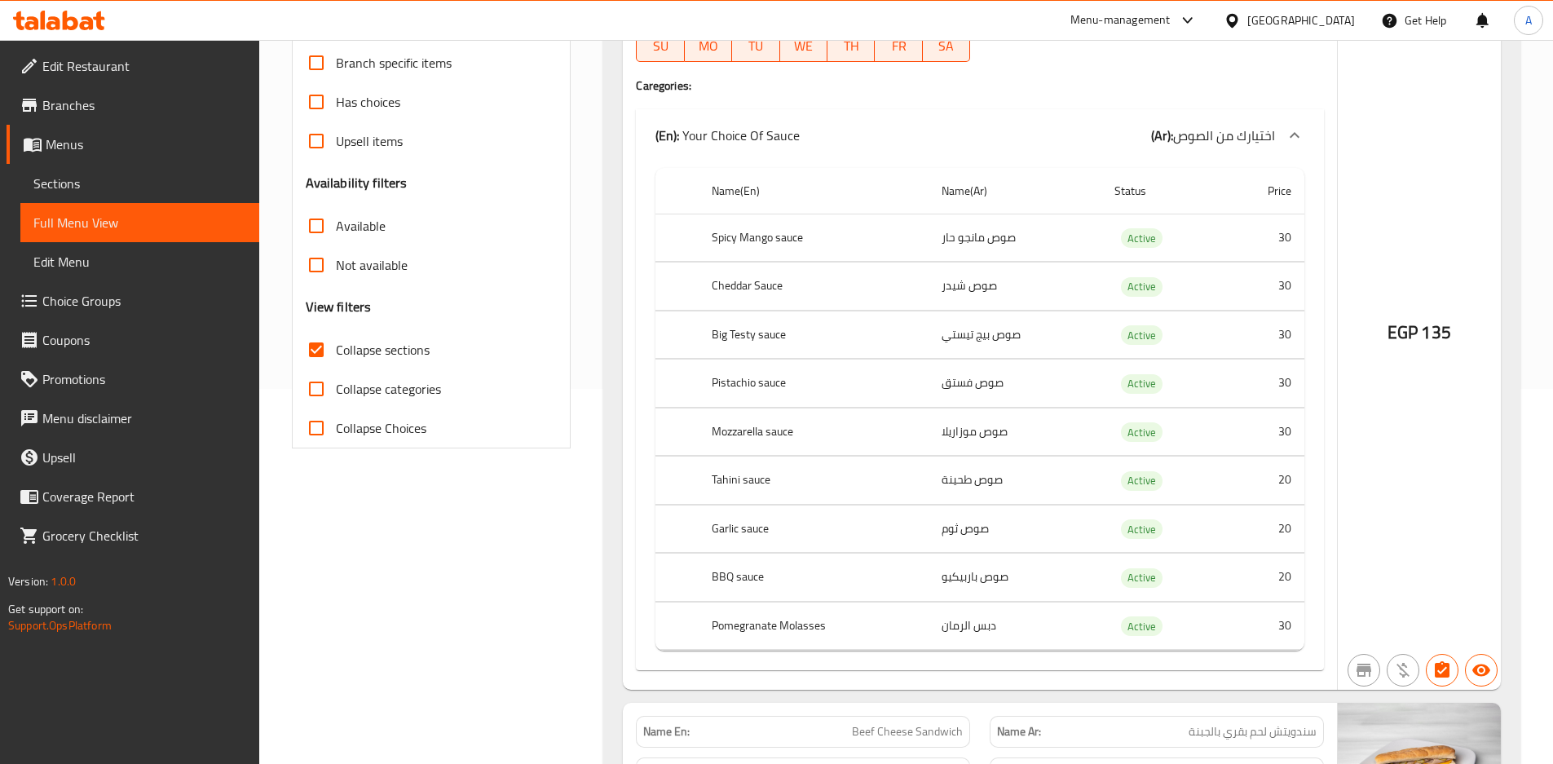
scroll to position [389, 0]
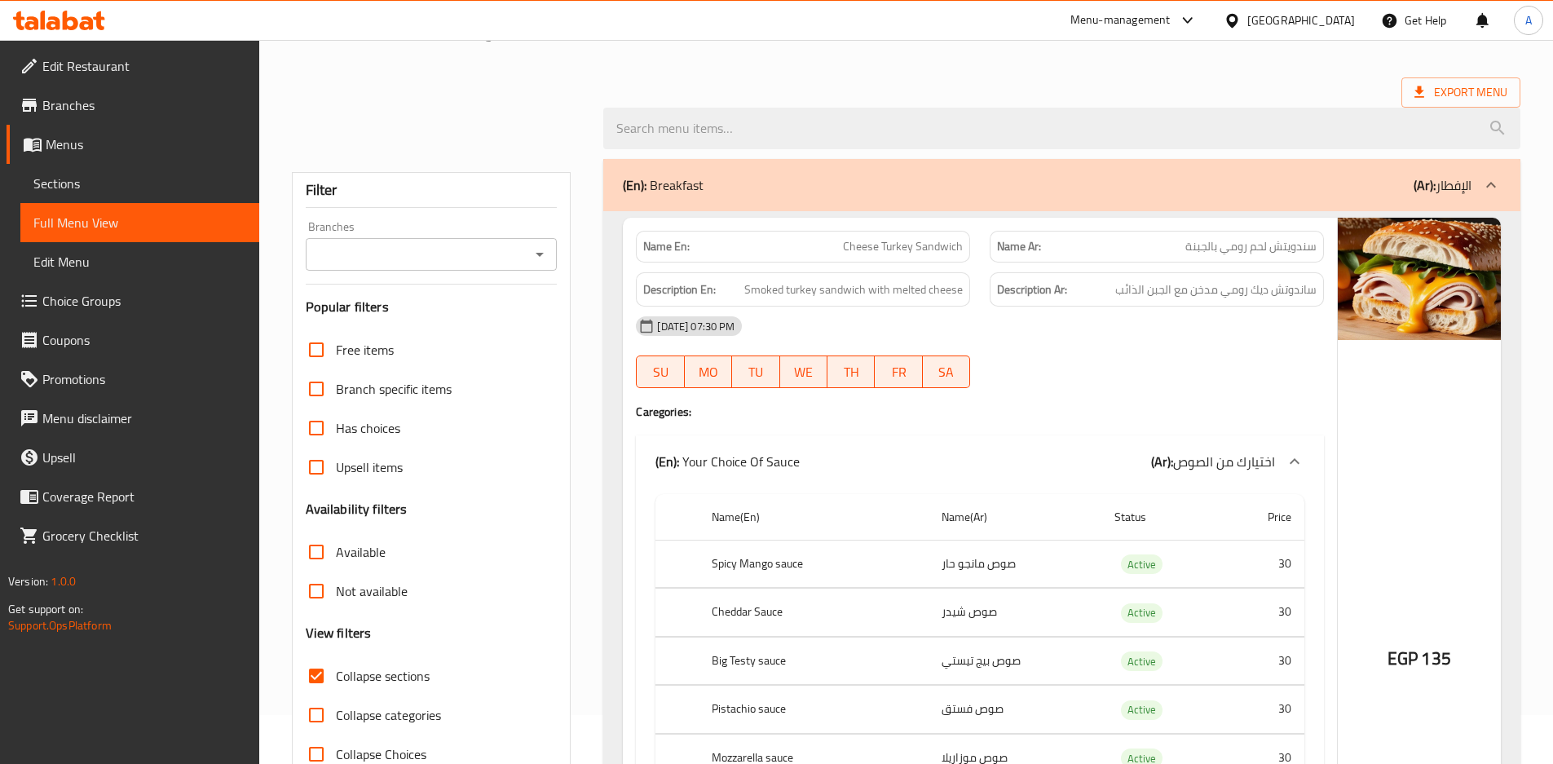
scroll to position [0, 0]
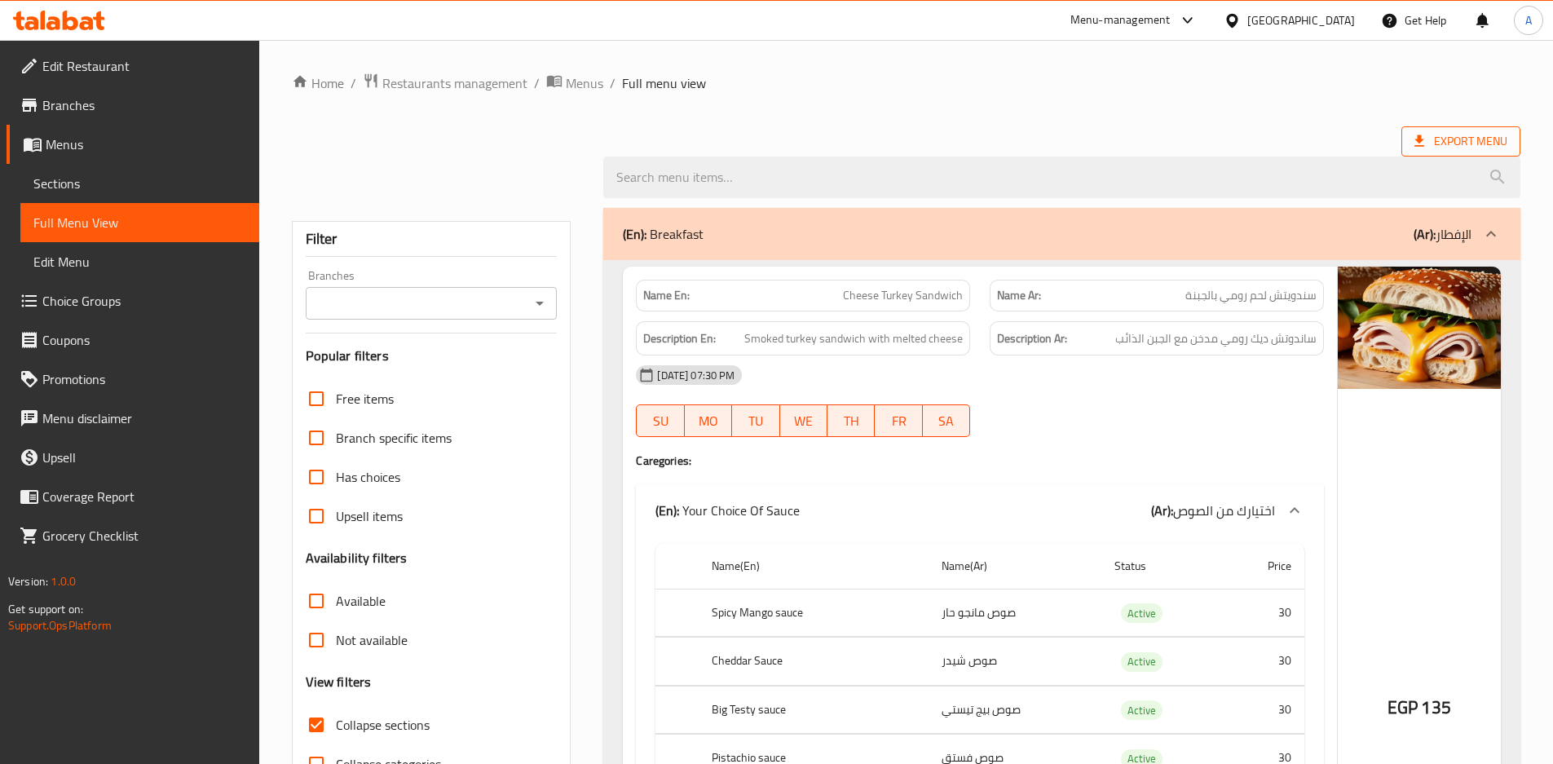
click at [1474, 138] on span "Export Menu" at bounding box center [1461, 141] width 93 height 20
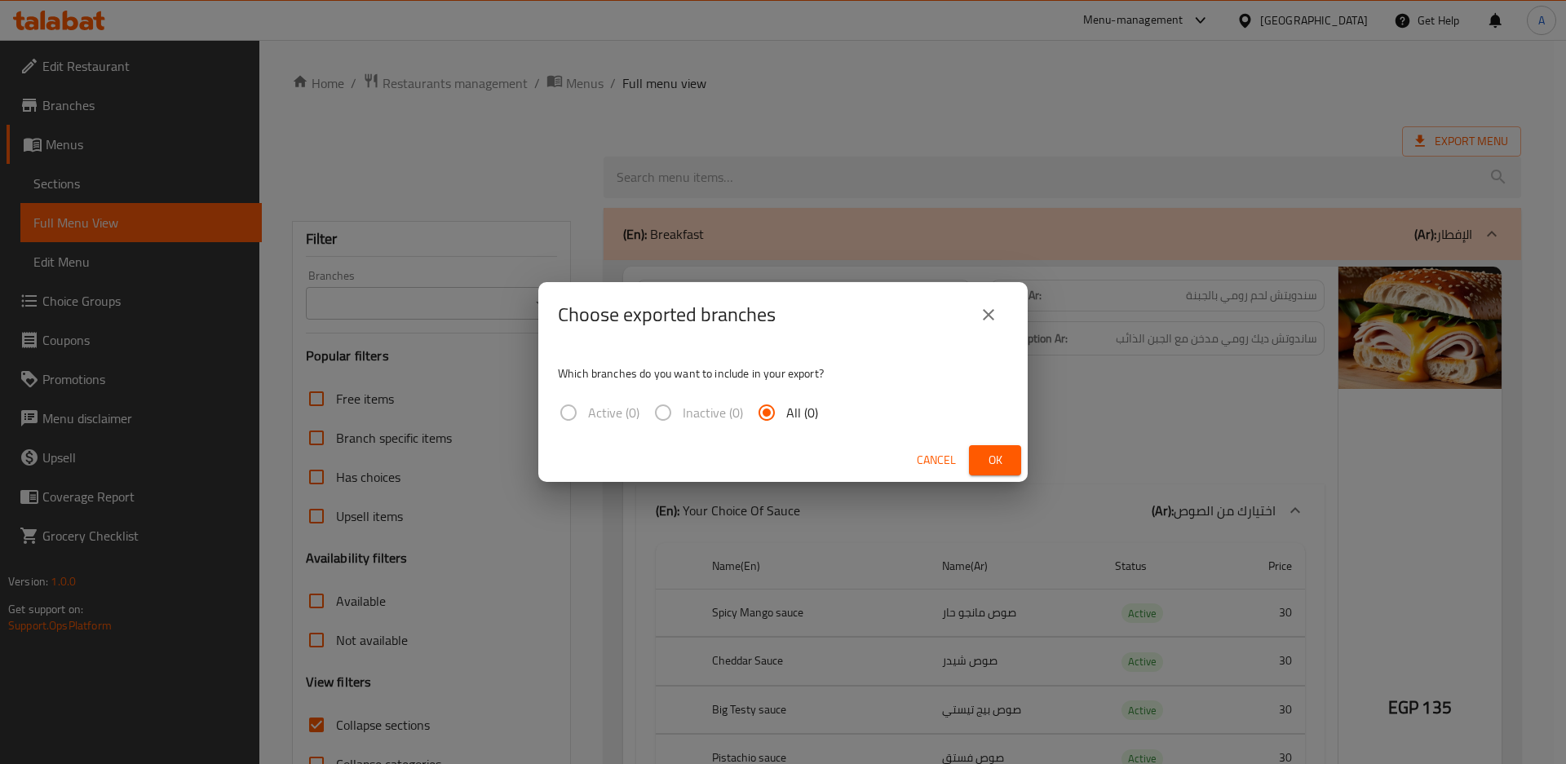
click at [988, 305] on icon "close" at bounding box center [989, 315] width 20 height 20
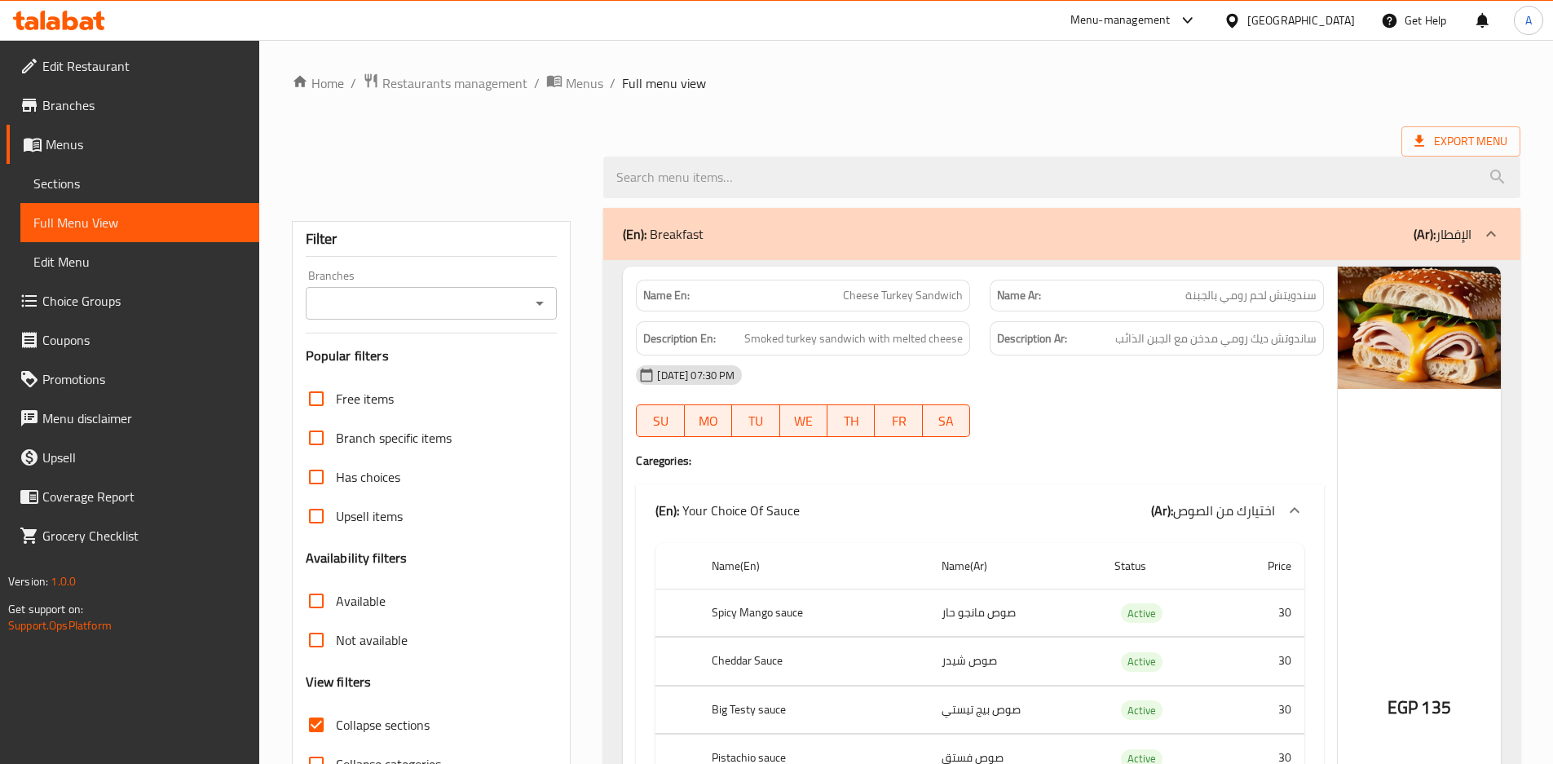
click at [1057, 331] on strong "Description Ar:" at bounding box center [1032, 339] width 70 height 20
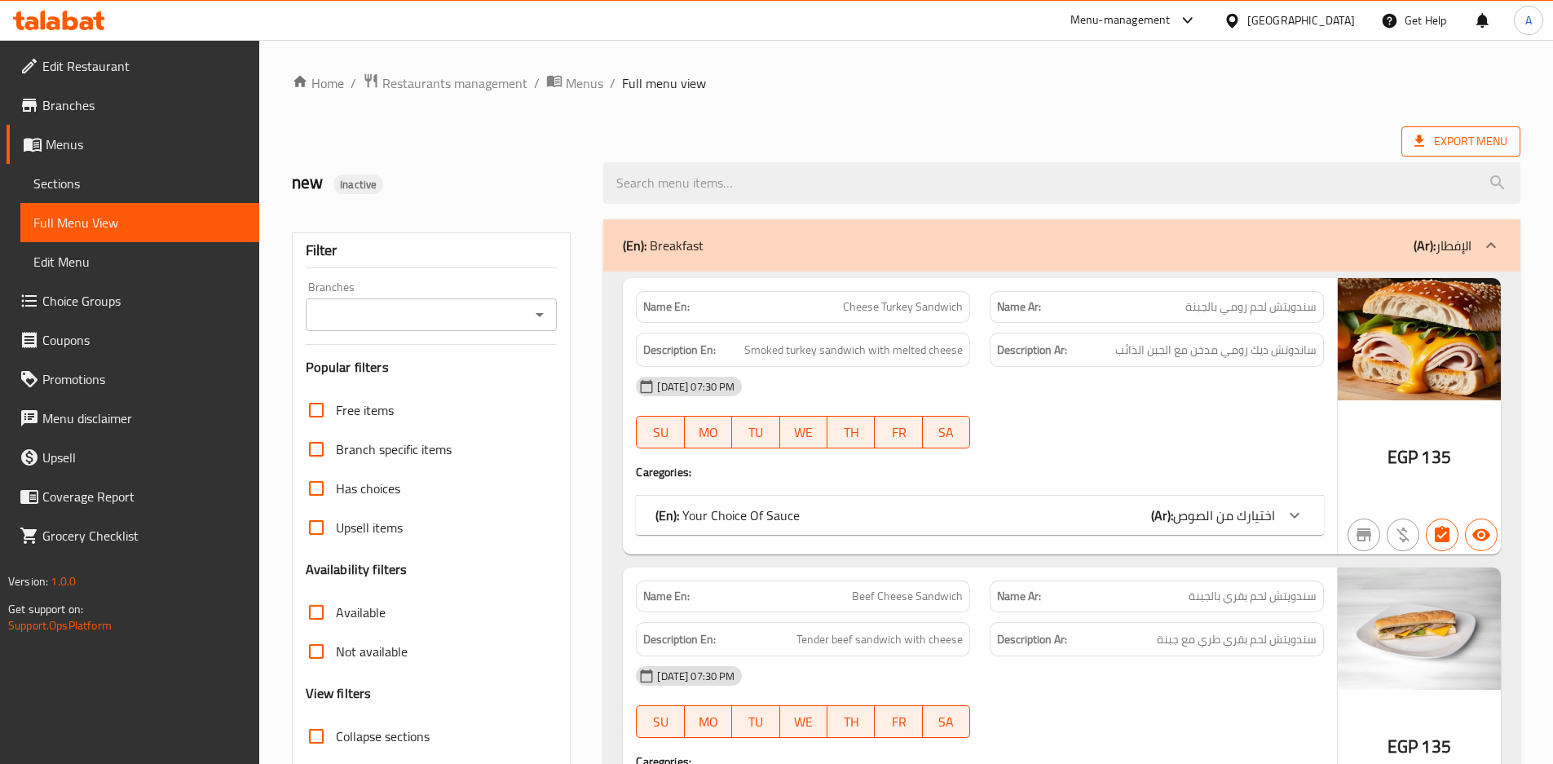
click at [1462, 153] on span "Export Menu" at bounding box center [1461, 141] width 119 height 30
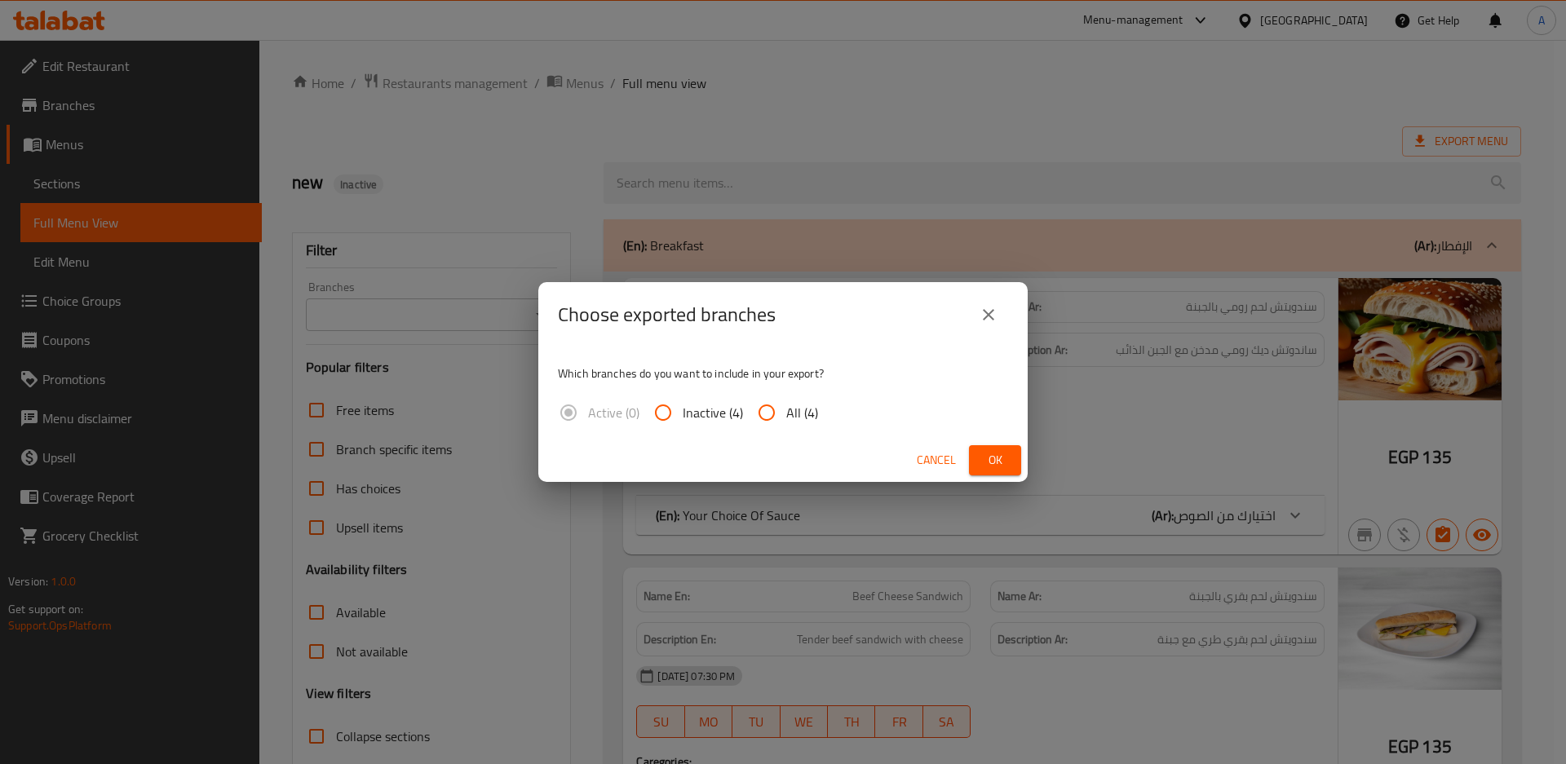
click at [789, 416] on span "All (4)" at bounding box center [802, 413] width 32 height 20
click at [815, 407] on div "Active (0) Inactive (4) All (4)" at bounding box center [694, 412] width 273 height 39
click at [808, 406] on span "All (4)" at bounding box center [802, 413] width 32 height 20
click at [786, 406] on input "All (4)" at bounding box center [766, 412] width 39 height 39
radio input "true"
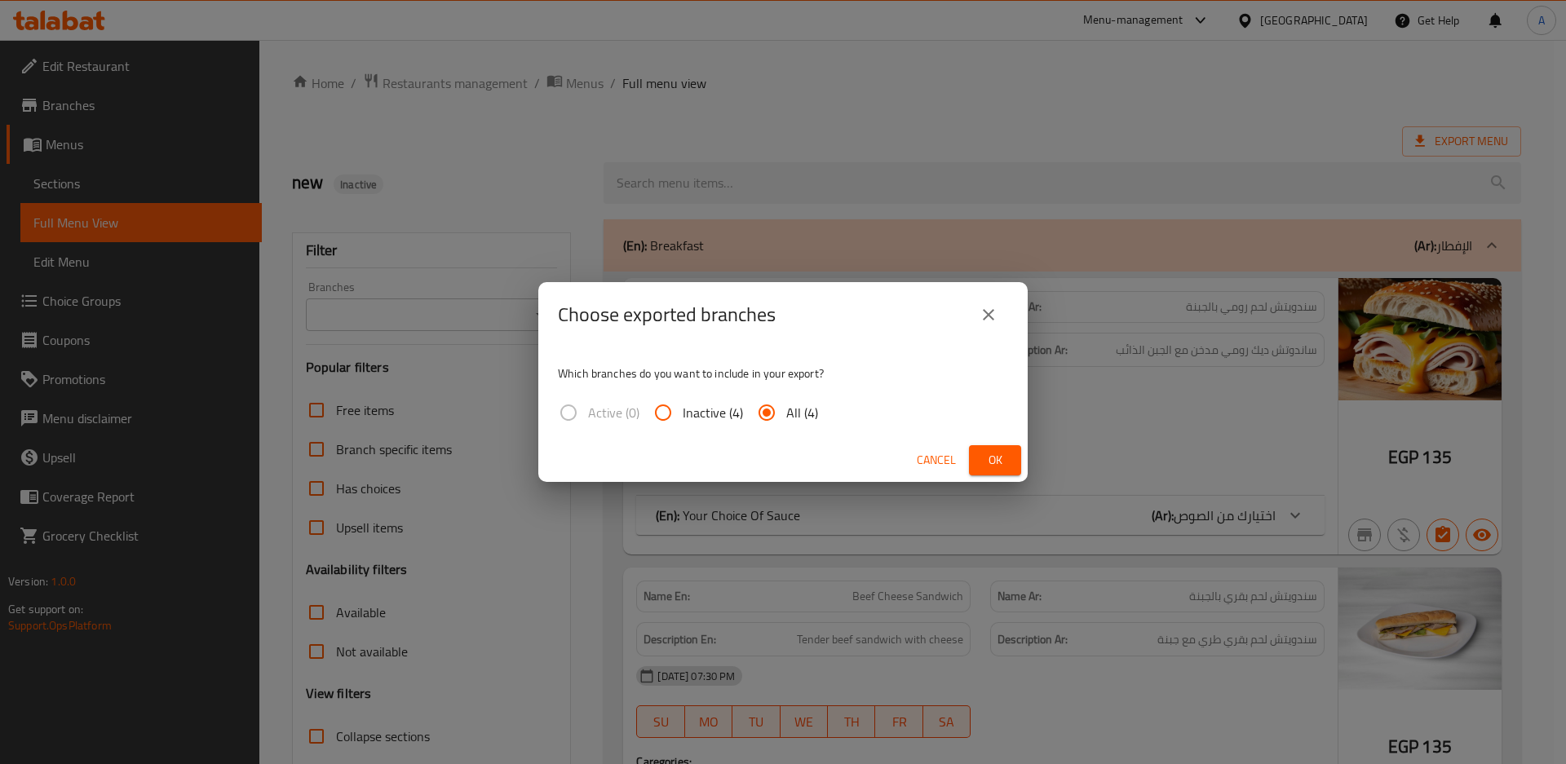
click at [1029, 472] on div "Choose exported branches Which branches do you want to include in your export? …" at bounding box center [783, 382] width 1566 height 764
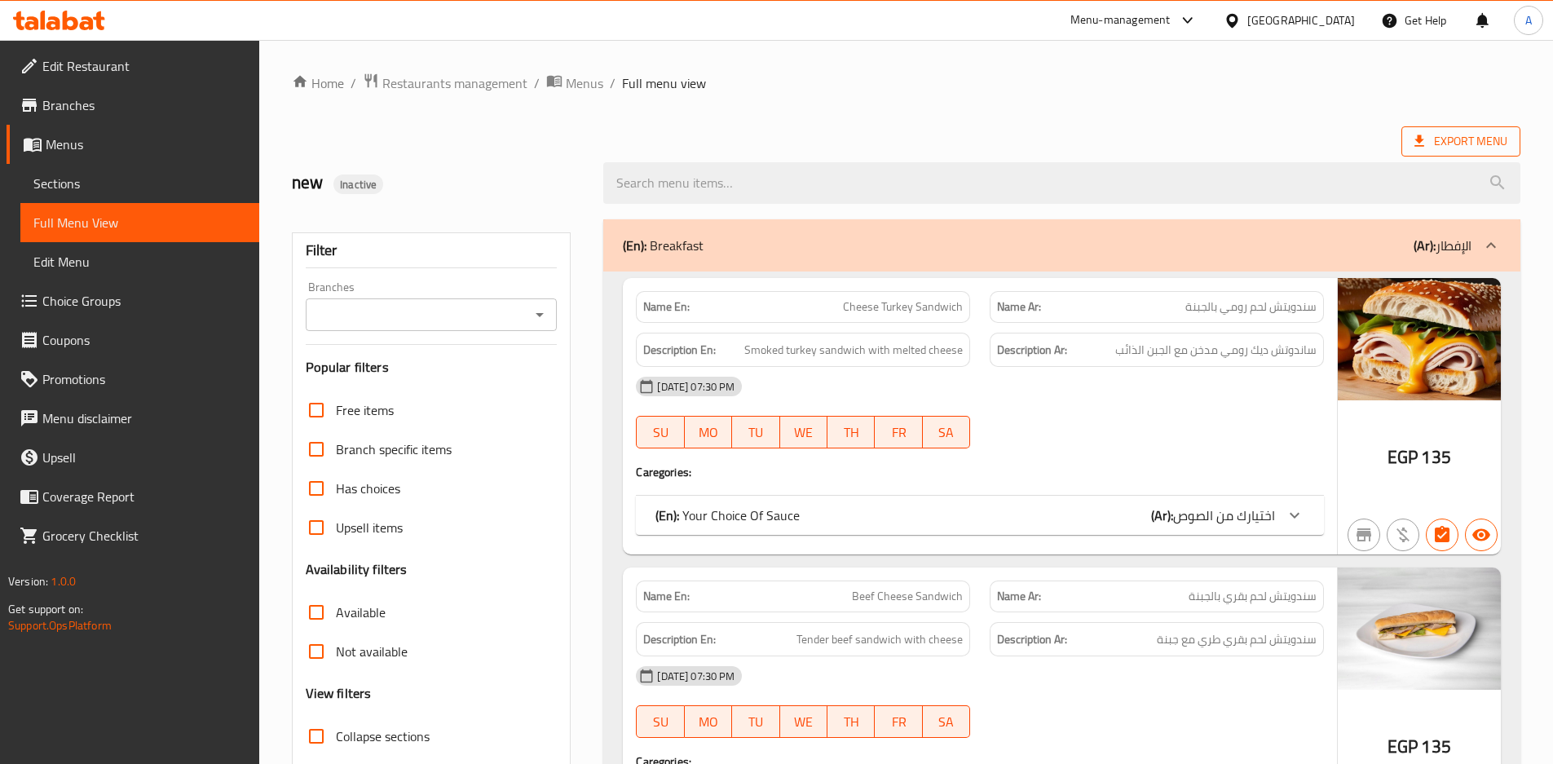
click at [1428, 149] on icon at bounding box center [1420, 141] width 16 height 16
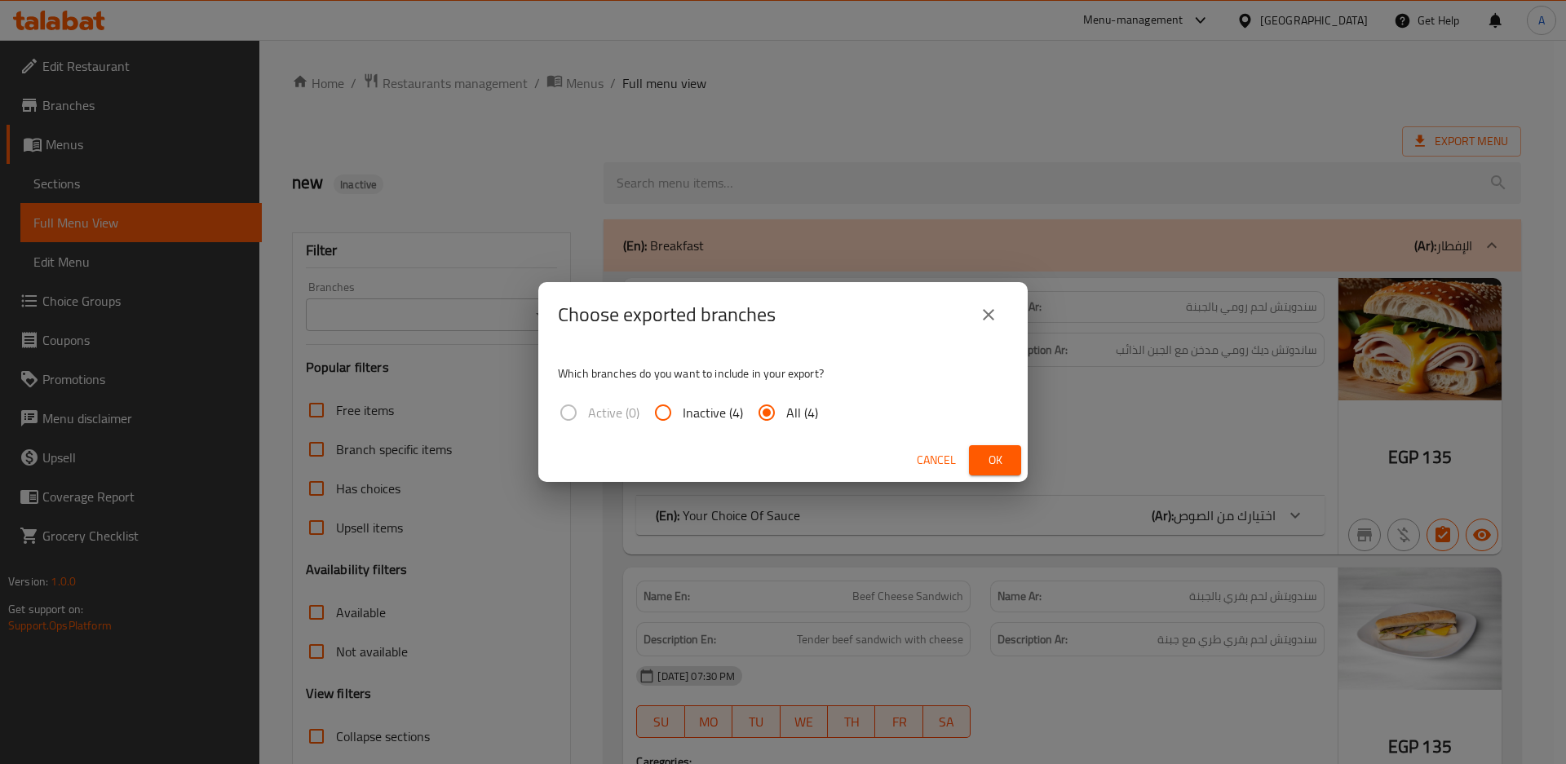
click at [986, 452] on span "Ok" at bounding box center [995, 460] width 26 height 20
